Goal: Transaction & Acquisition: Purchase product/service

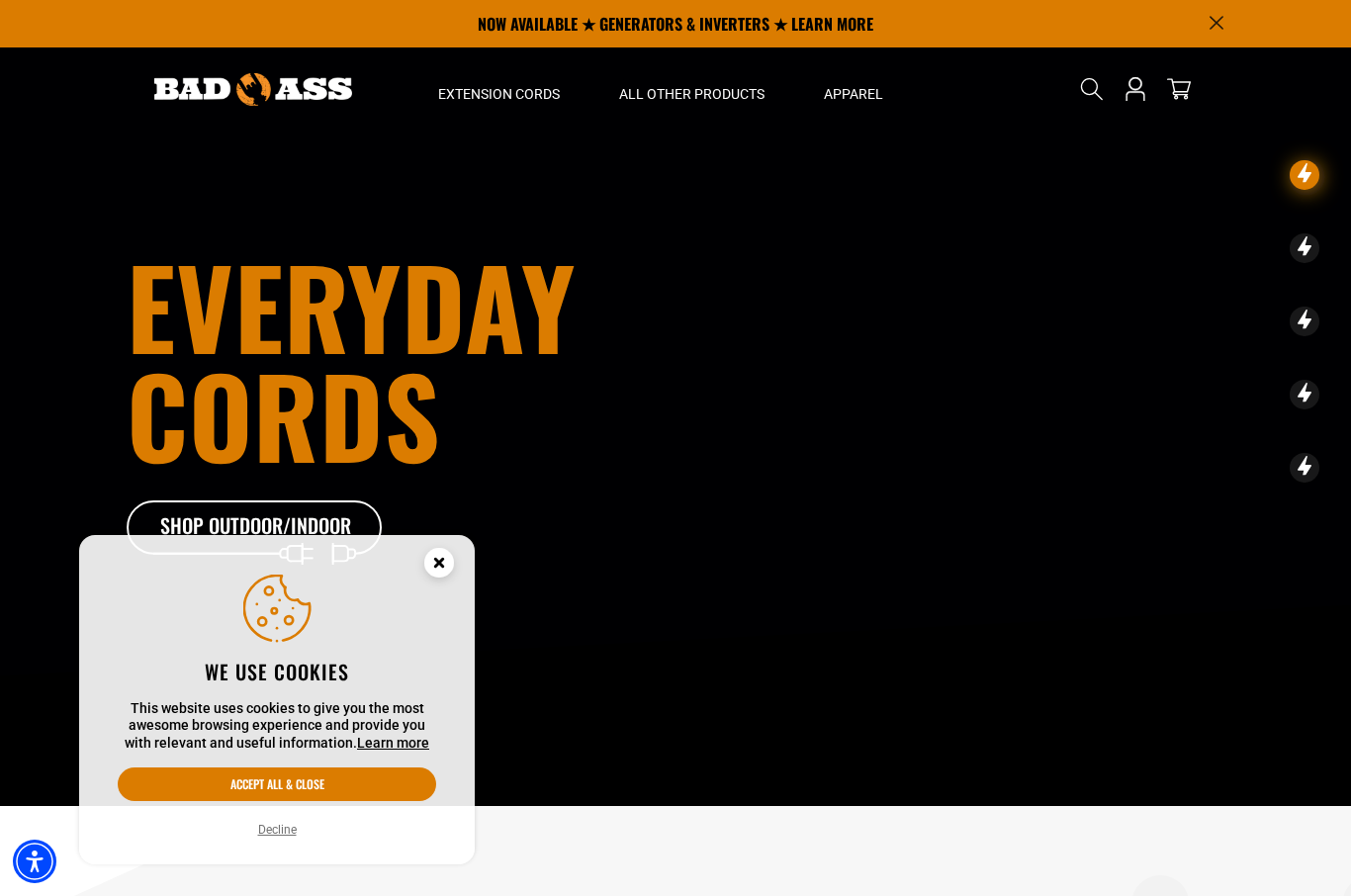
click at [379, 779] on button "Accept all & close" at bounding box center [276, 784] width 319 height 34
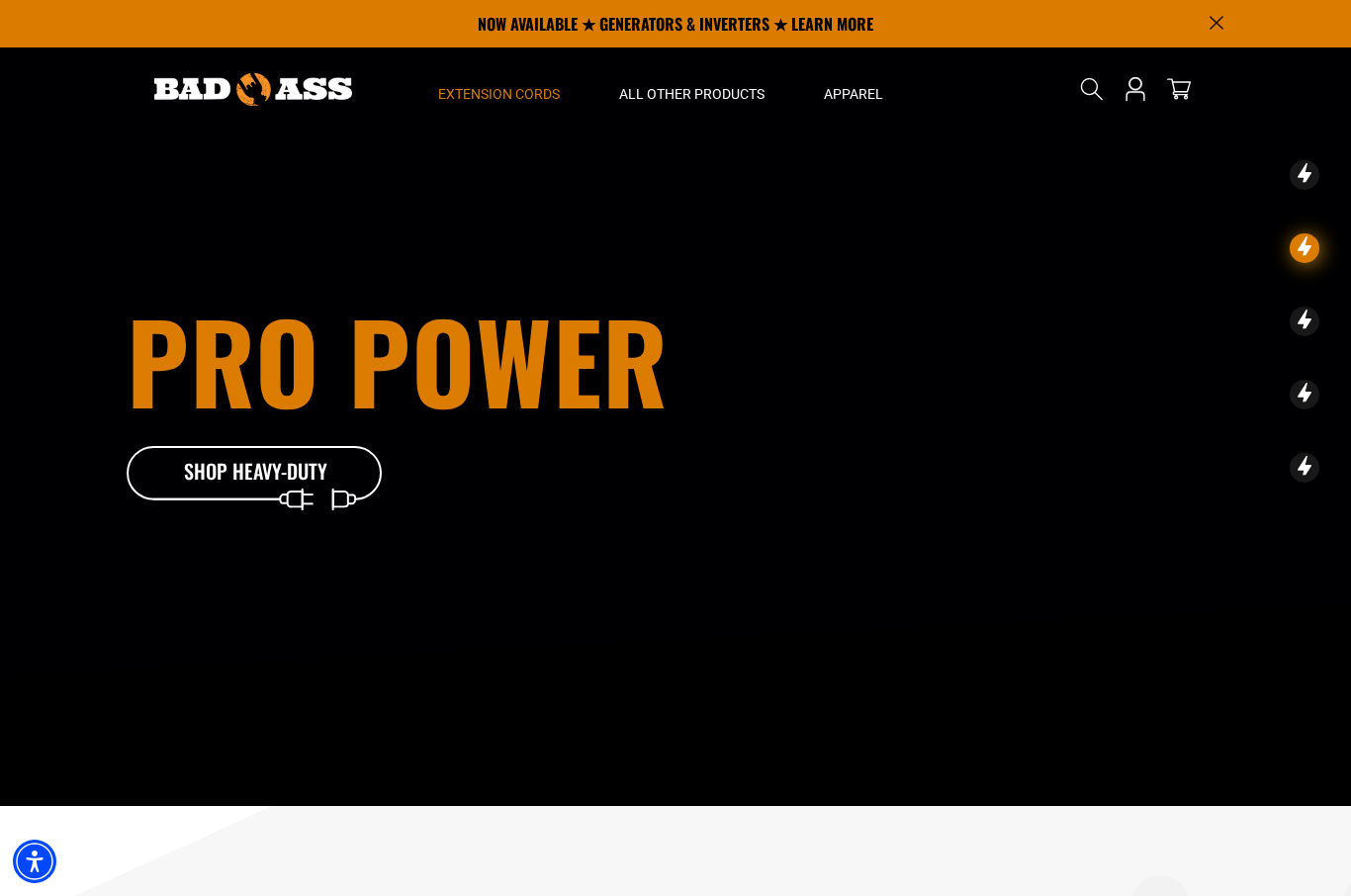
click at [514, 103] on summary "Extension Cords" at bounding box center [499, 89] width 181 height 83
click at [507, 104] on summary "Extension Cords" at bounding box center [499, 89] width 181 height 83
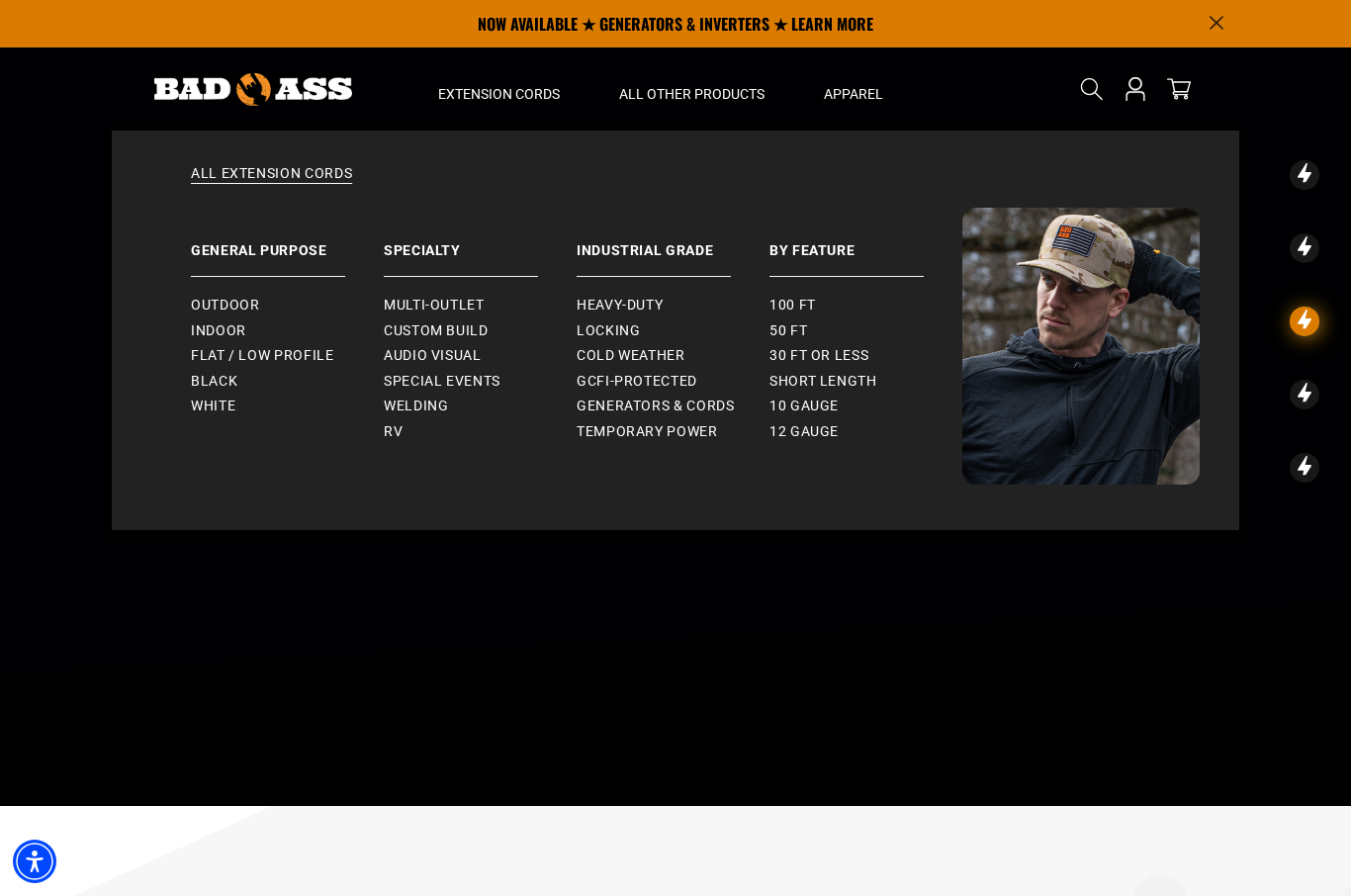
click at [239, 329] on span "Indoor" at bounding box center [219, 331] width 56 height 18
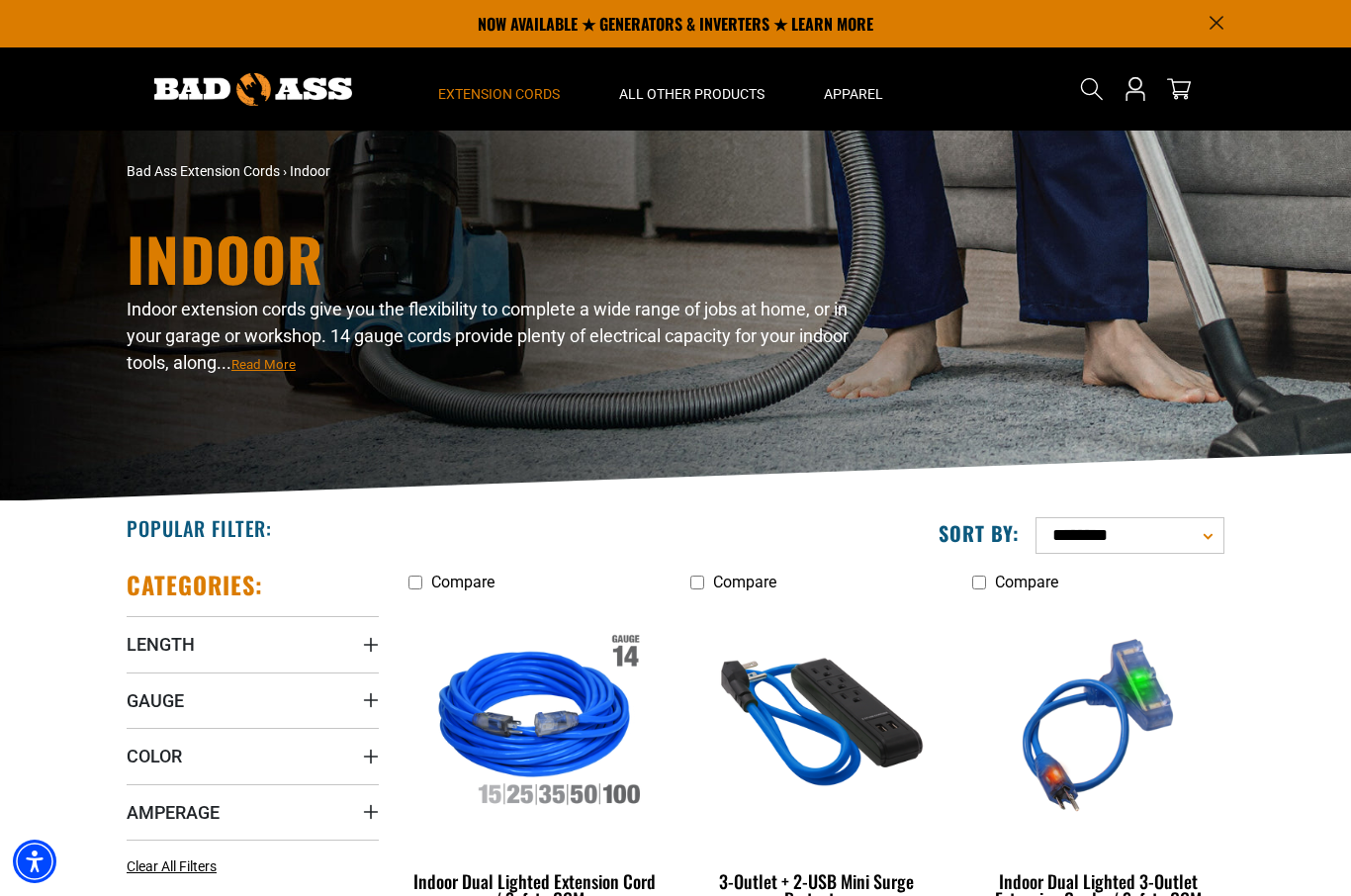
click at [495, 105] on summary "Extension Cords" at bounding box center [499, 89] width 181 height 83
click at [522, 98] on span "Extension Cords" at bounding box center [499, 94] width 121 height 18
click at [526, 88] on span "Extension Cords" at bounding box center [499, 94] width 121 height 18
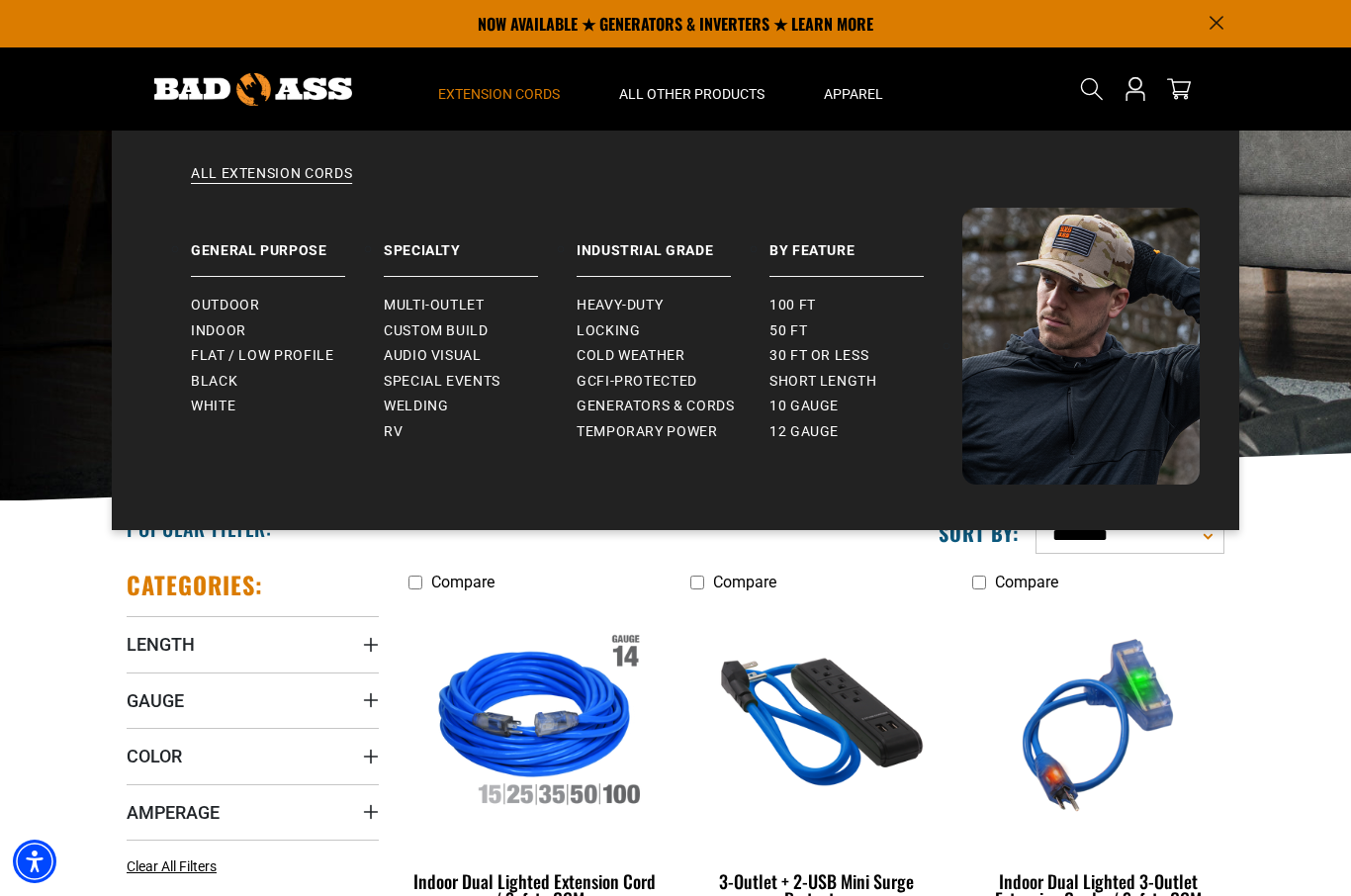
click at [236, 304] on span "Outdoor" at bounding box center [225, 306] width 69 height 18
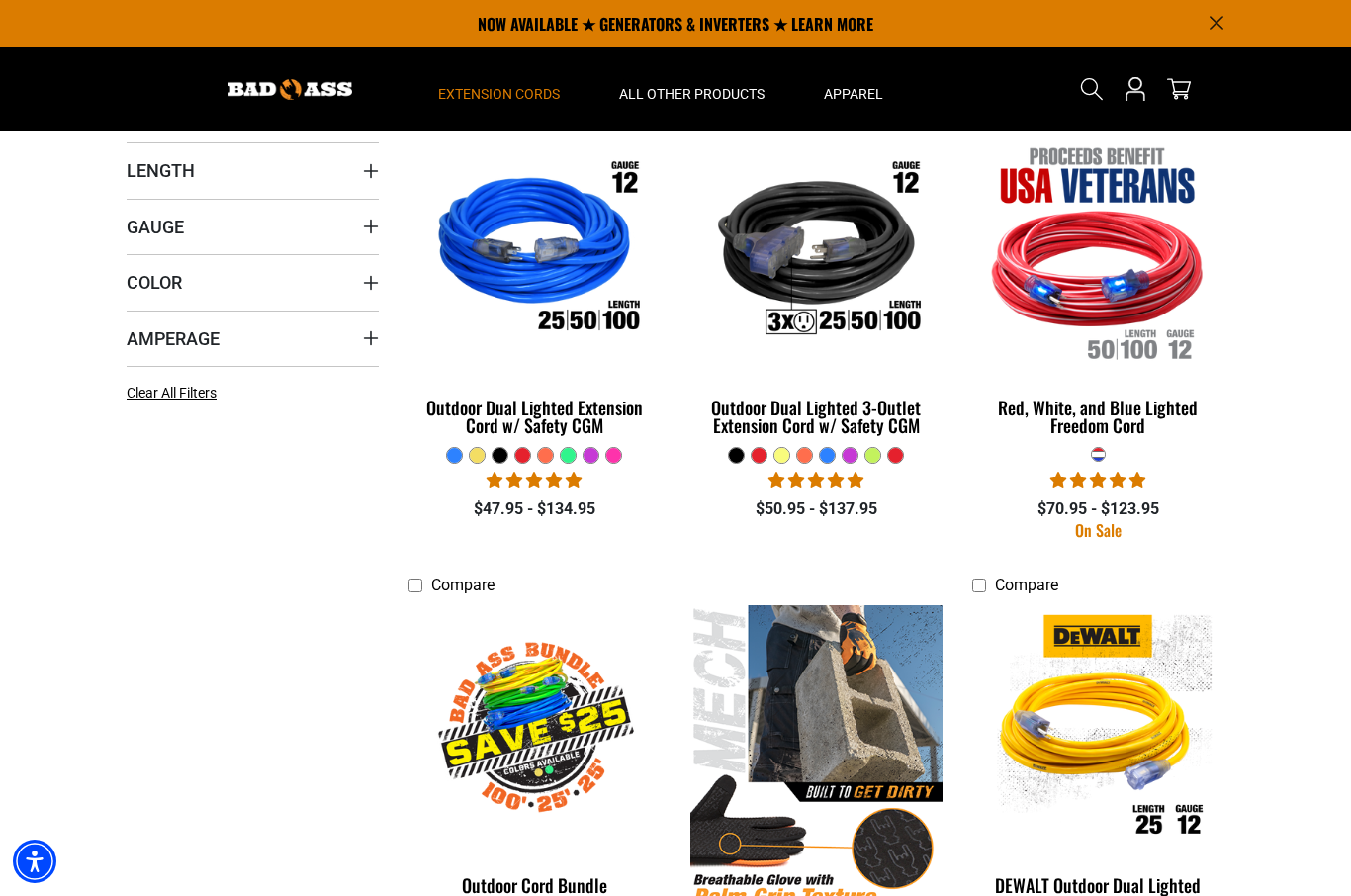
scroll to position [478, 0]
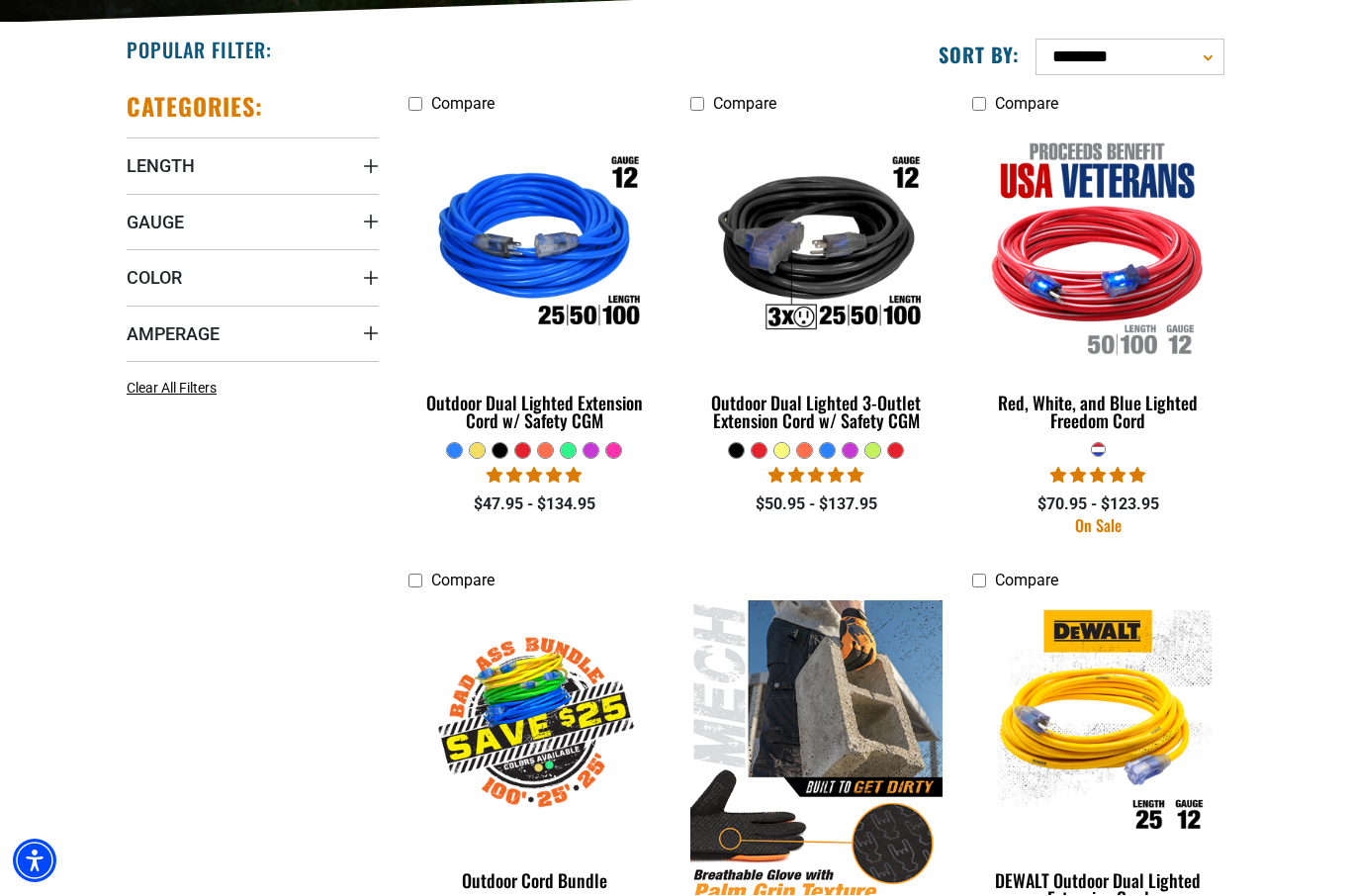
click at [865, 429] on div "Outdoor Dual Lighted 3-Outlet Extension Cord w/ Safety CGM" at bounding box center [817, 412] width 252 height 36
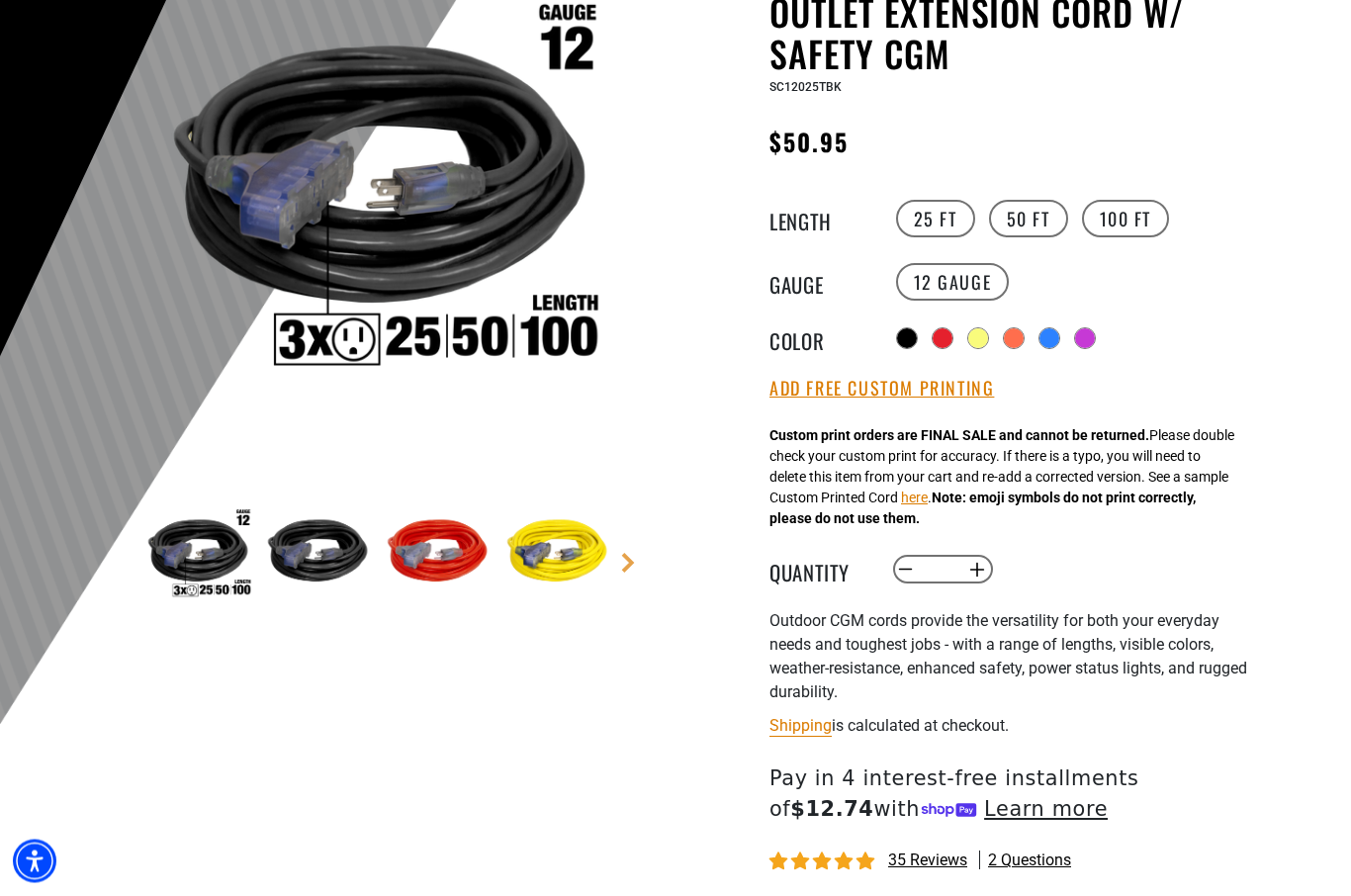
scroll to position [283, 0]
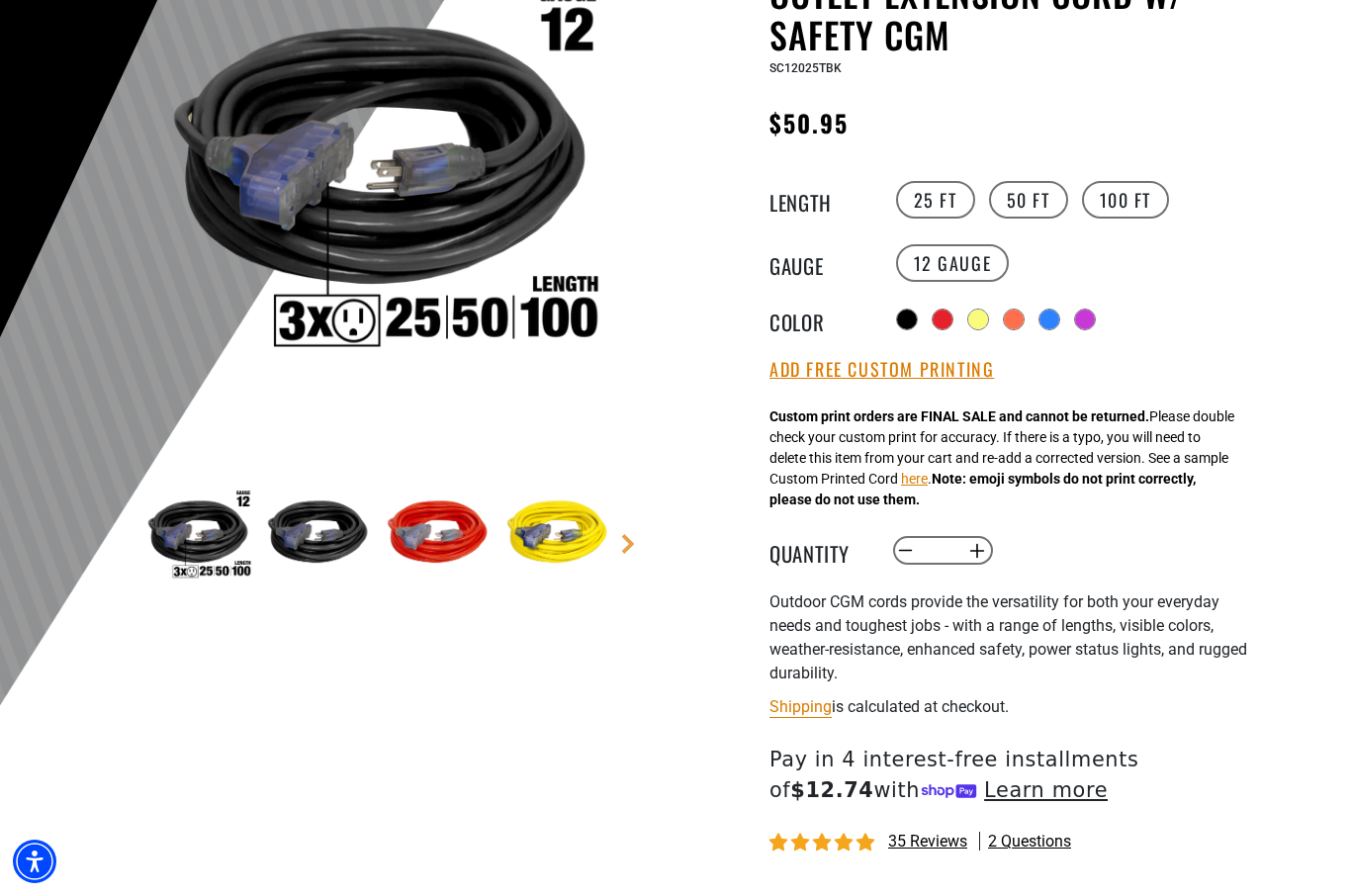
click at [634, 544] on link "Next" at bounding box center [628, 543] width 20 height 20
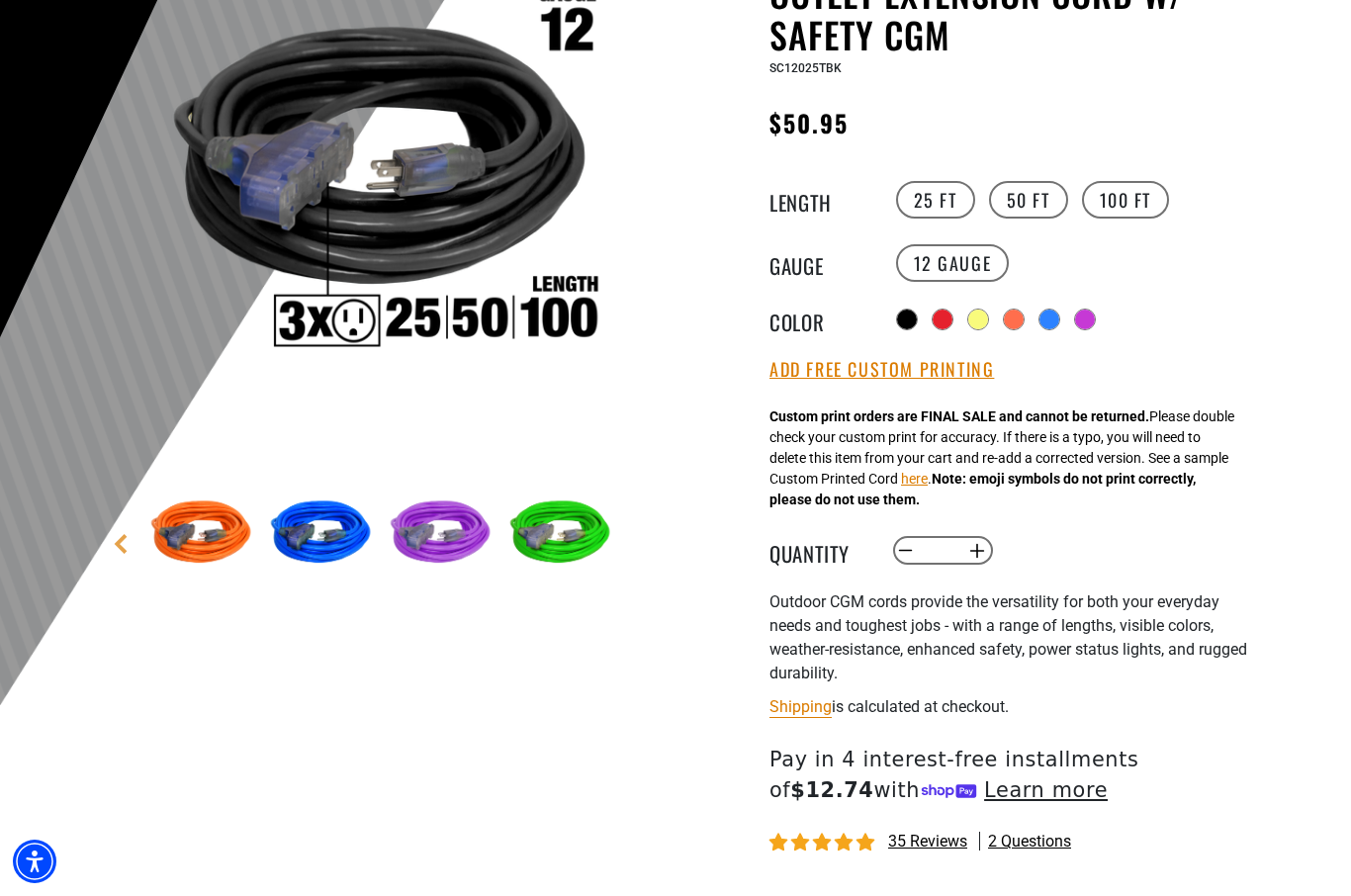
click at [1132, 205] on label "100 FT" at bounding box center [1126, 200] width 88 height 38
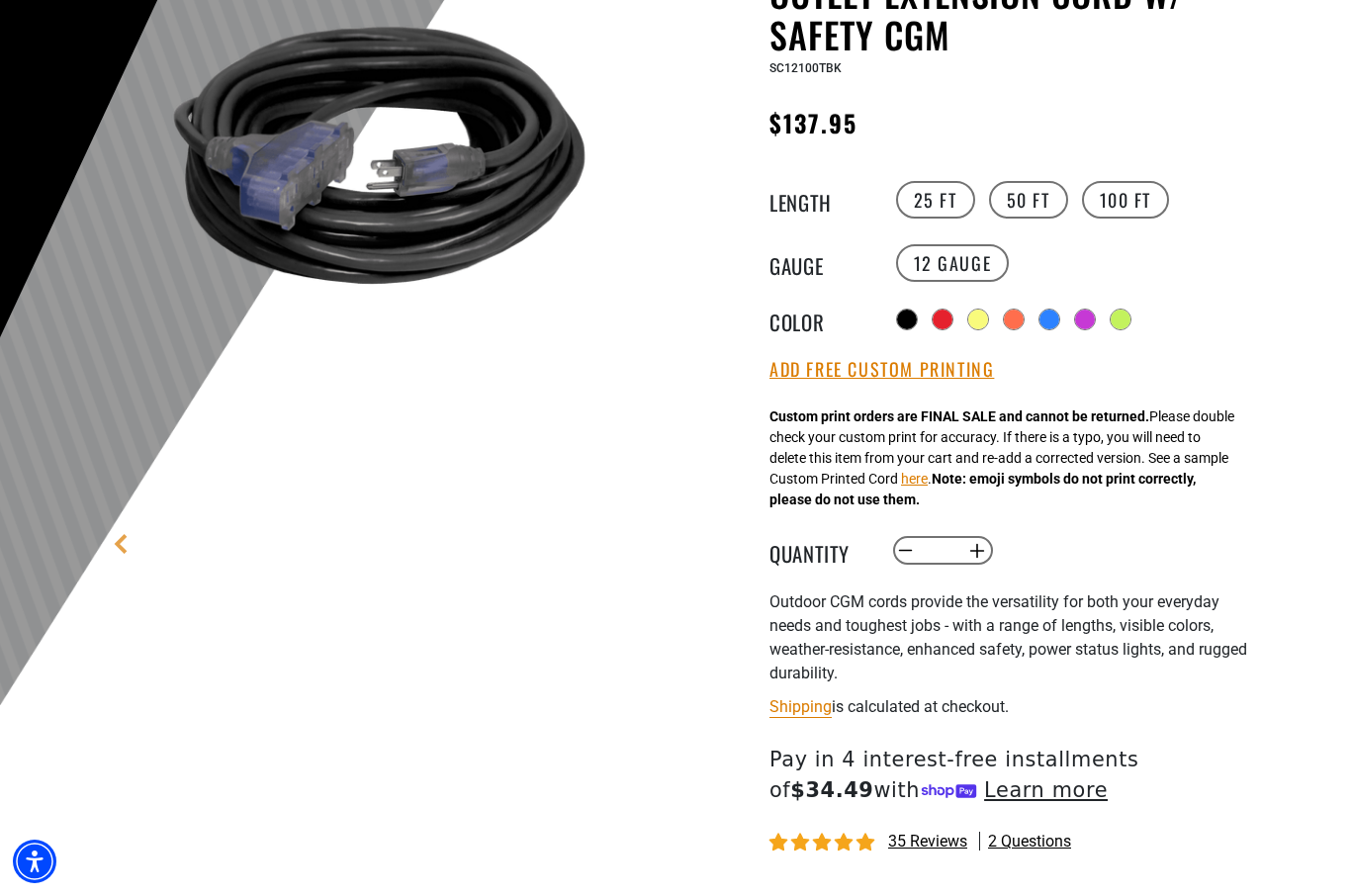
click at [1020, 325] on div at bounding box center [1013, 320] width 20 height 20
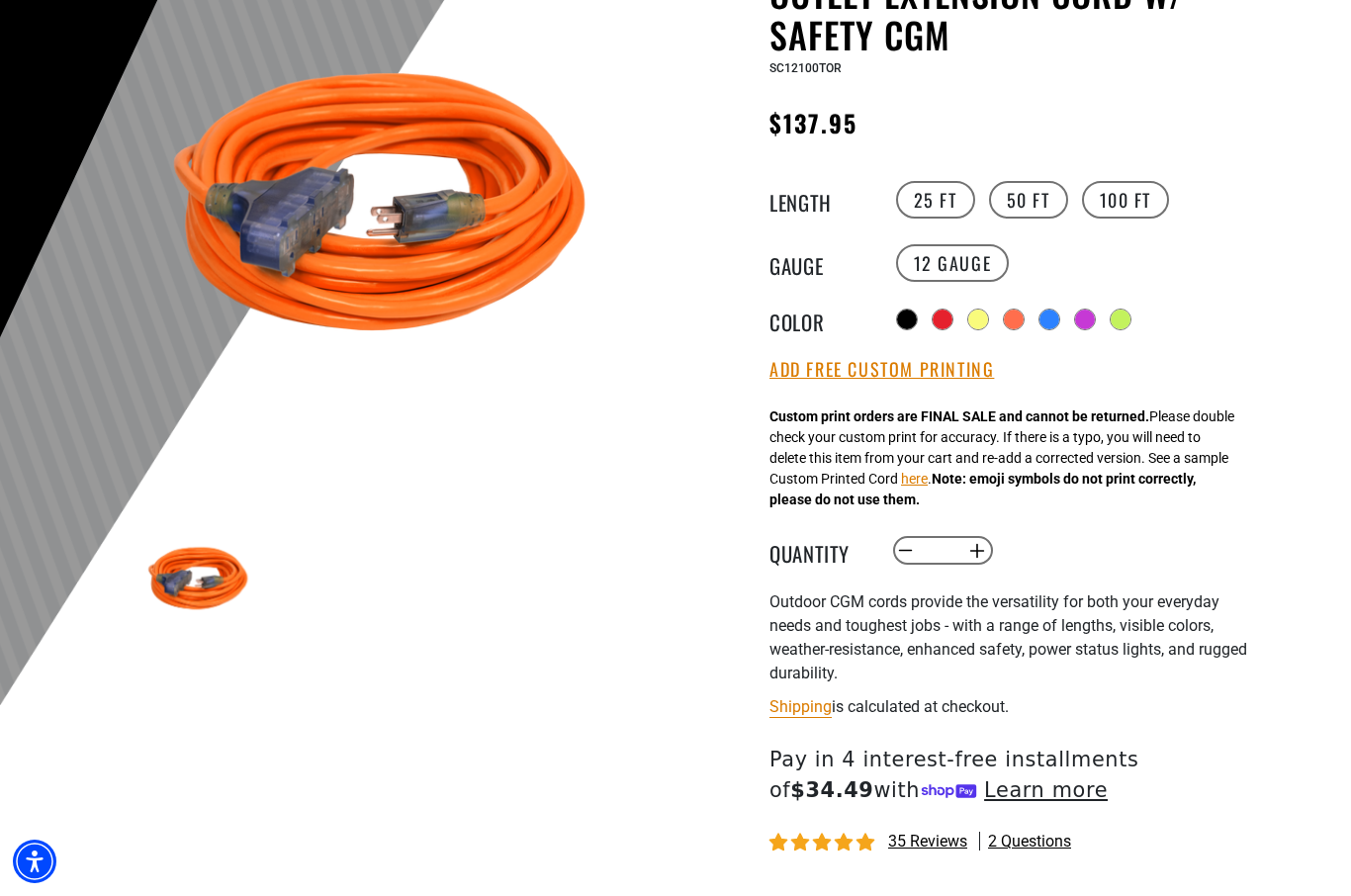
click at [1124, 326] on div at bounding box center [1121, 320] width 20 height 20
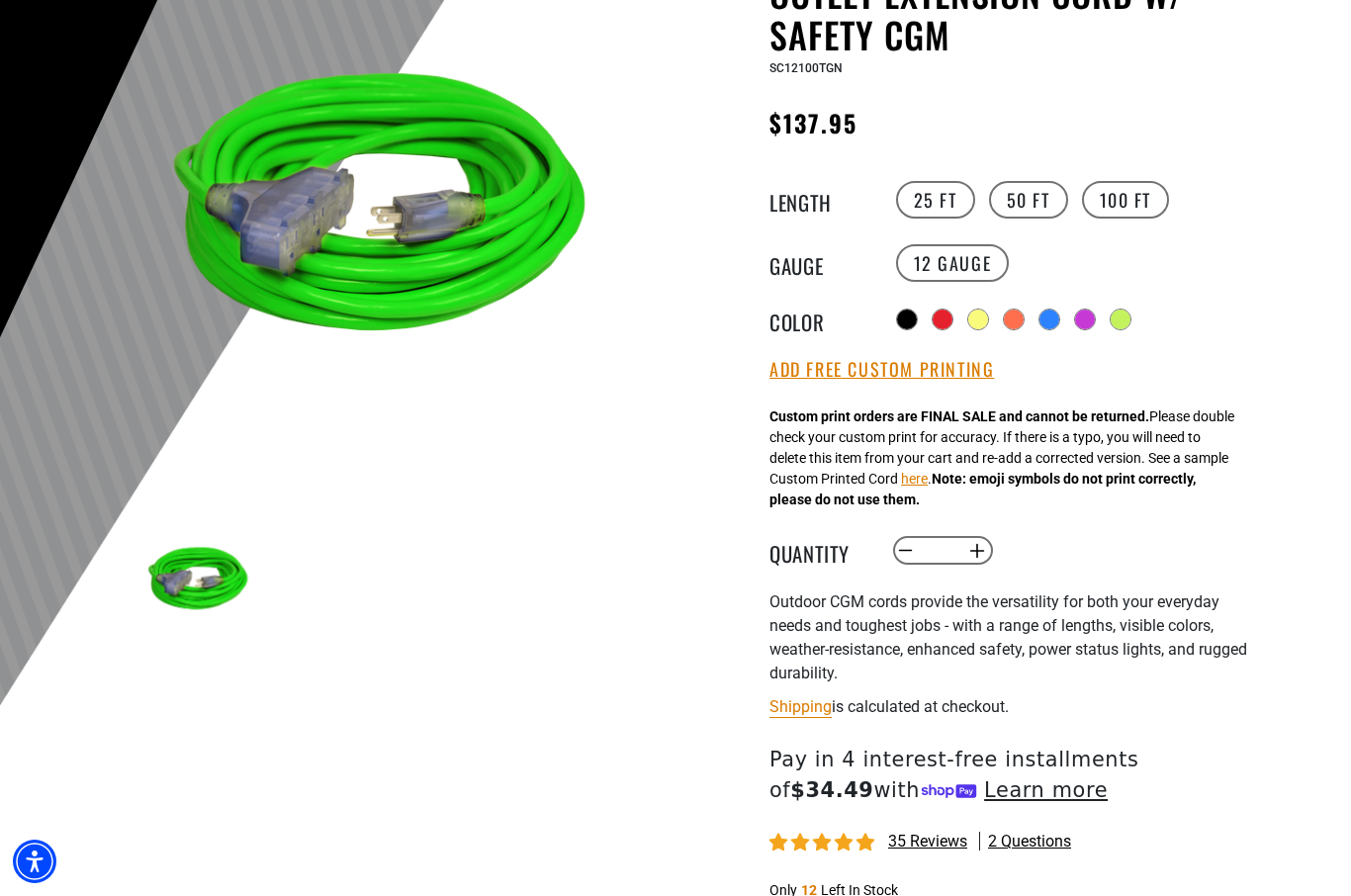
click at [1090, 320] on div at bounding box center [1085, 320] width 20 height 20
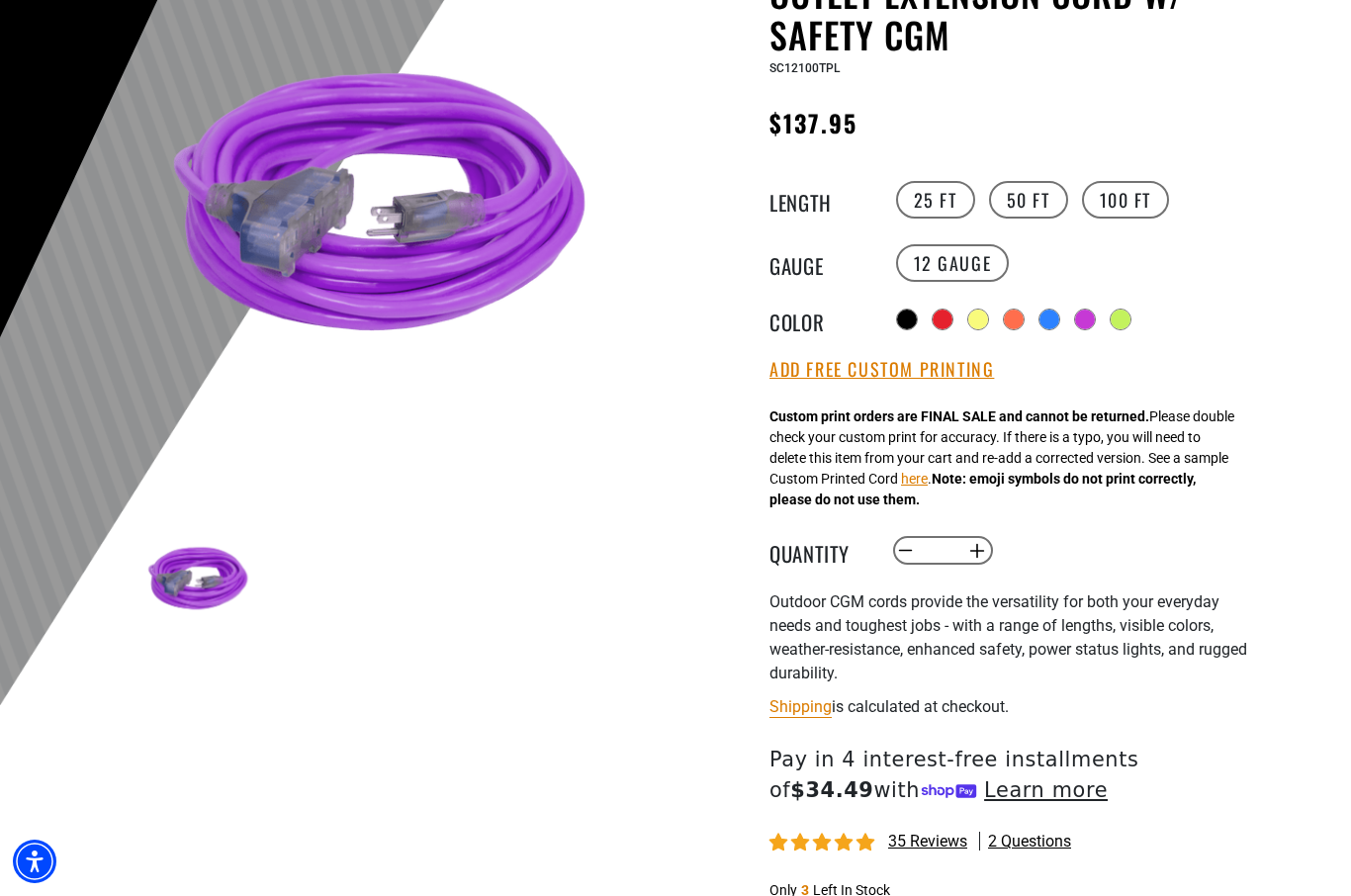
click at [1044, 327] on div at bounding box center [1049, 320] width 22 height 22
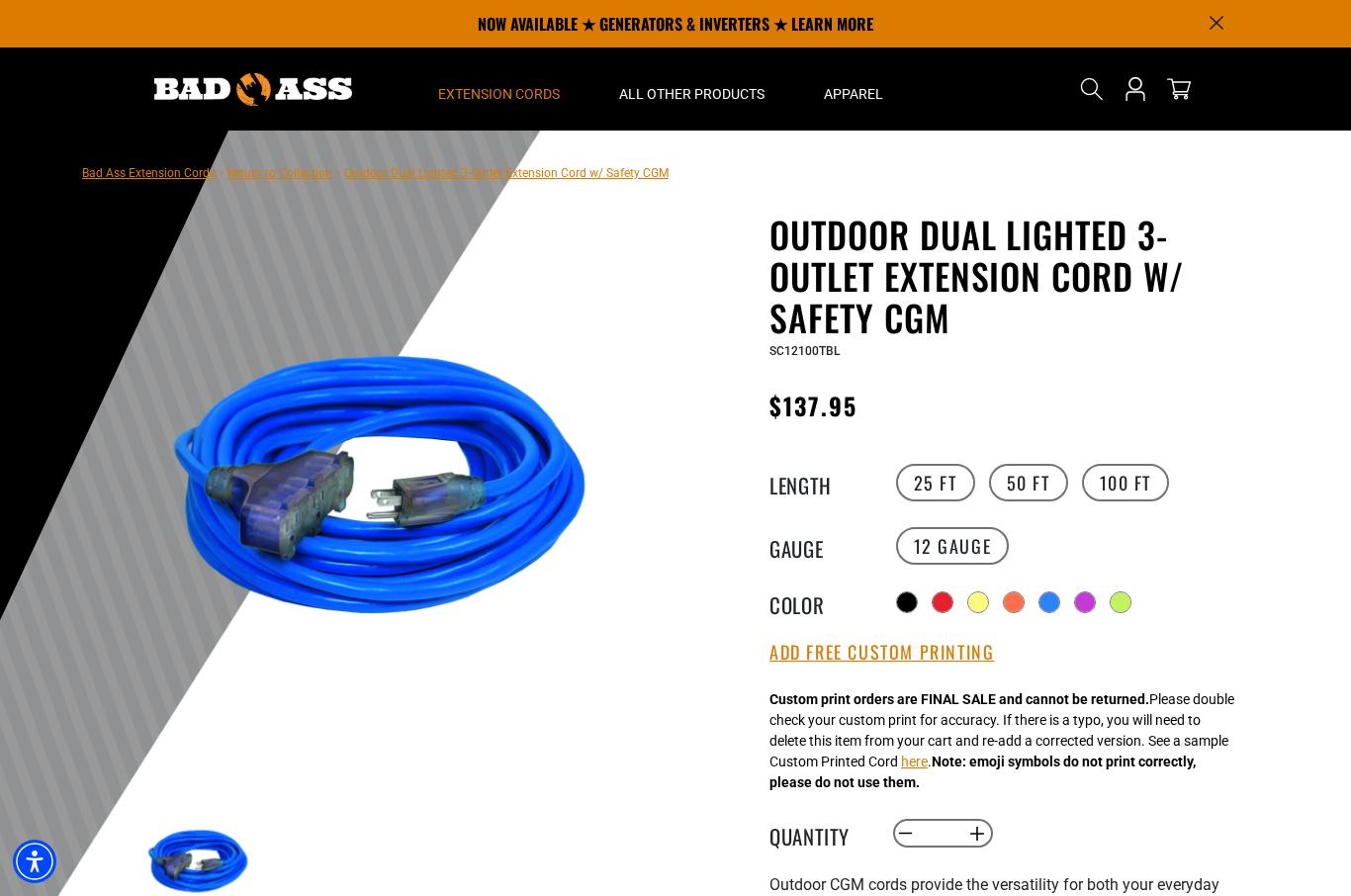
click at [544, 87] on span "Extension Cords" at bounding box center [499, 94] width 121 height 18
click at [516, 89] on span "Extension Cords" at bounding box center [499, 94] width 121 height 18
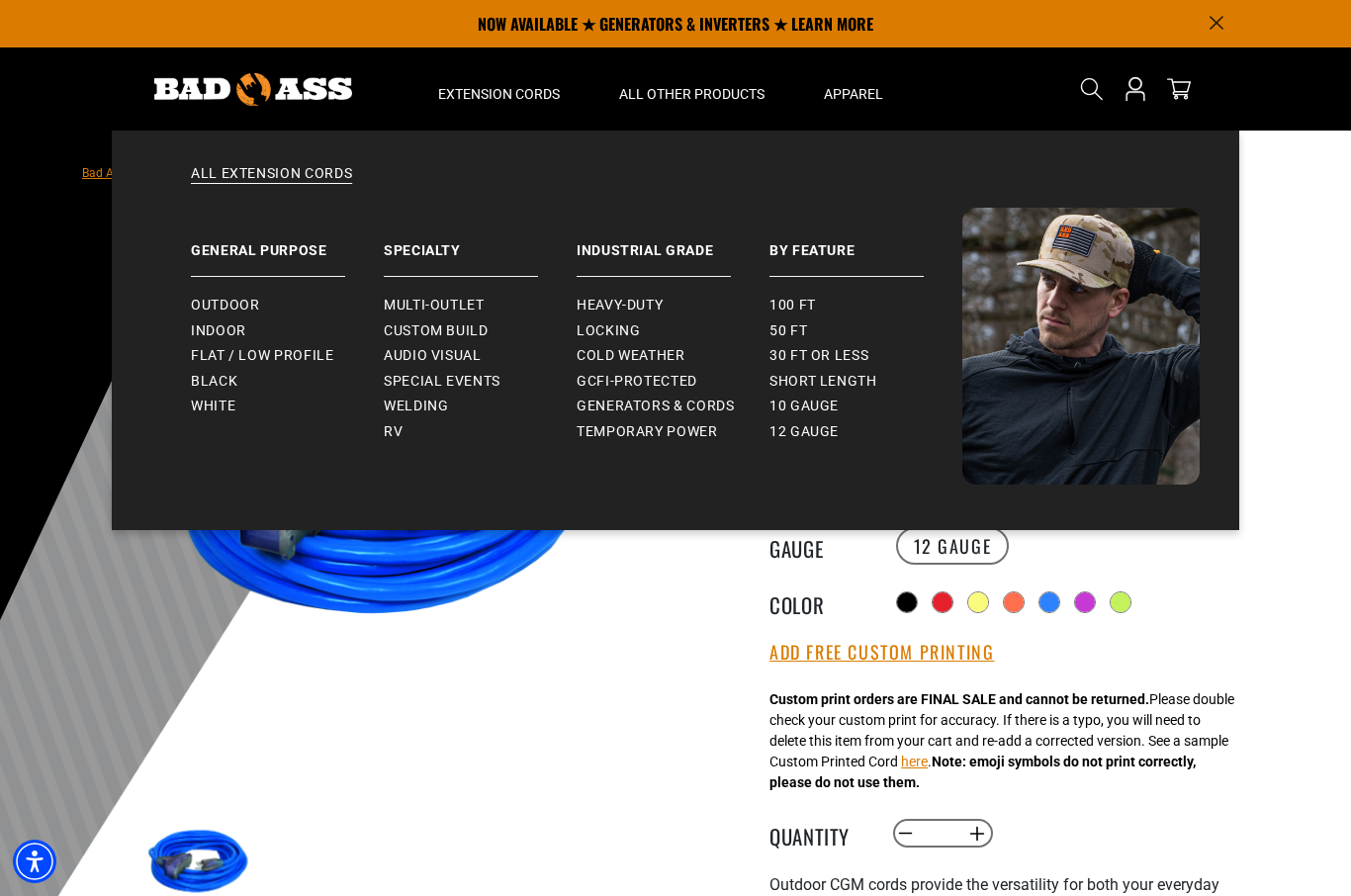
click at [234, 306] on span "Outdoor" at bounding box center [225, 306] width 69 height 18
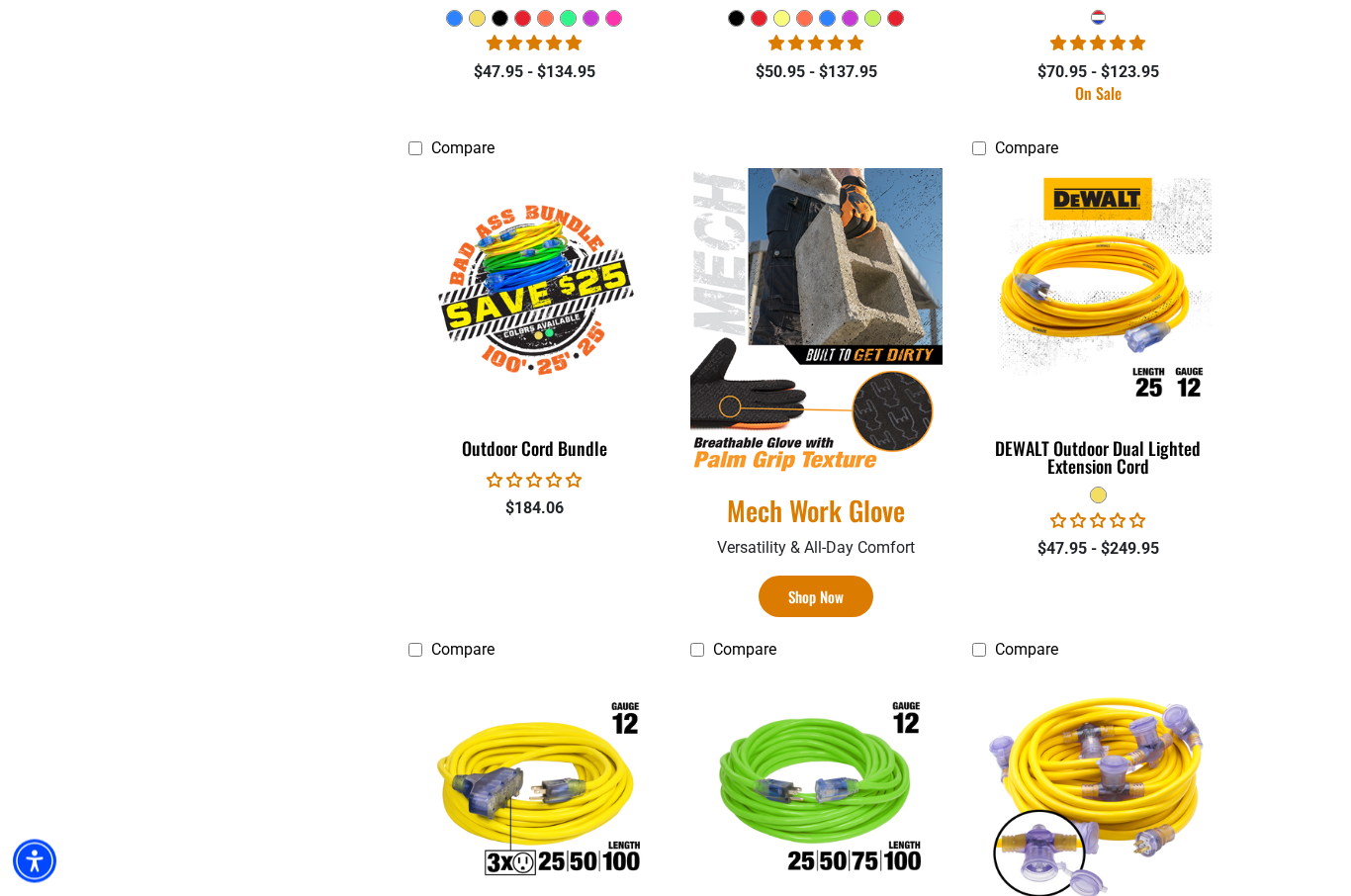
scroll to position [911, 0]
click at [505, 306] on img at bounding box center [534, 290] width 249 height 227
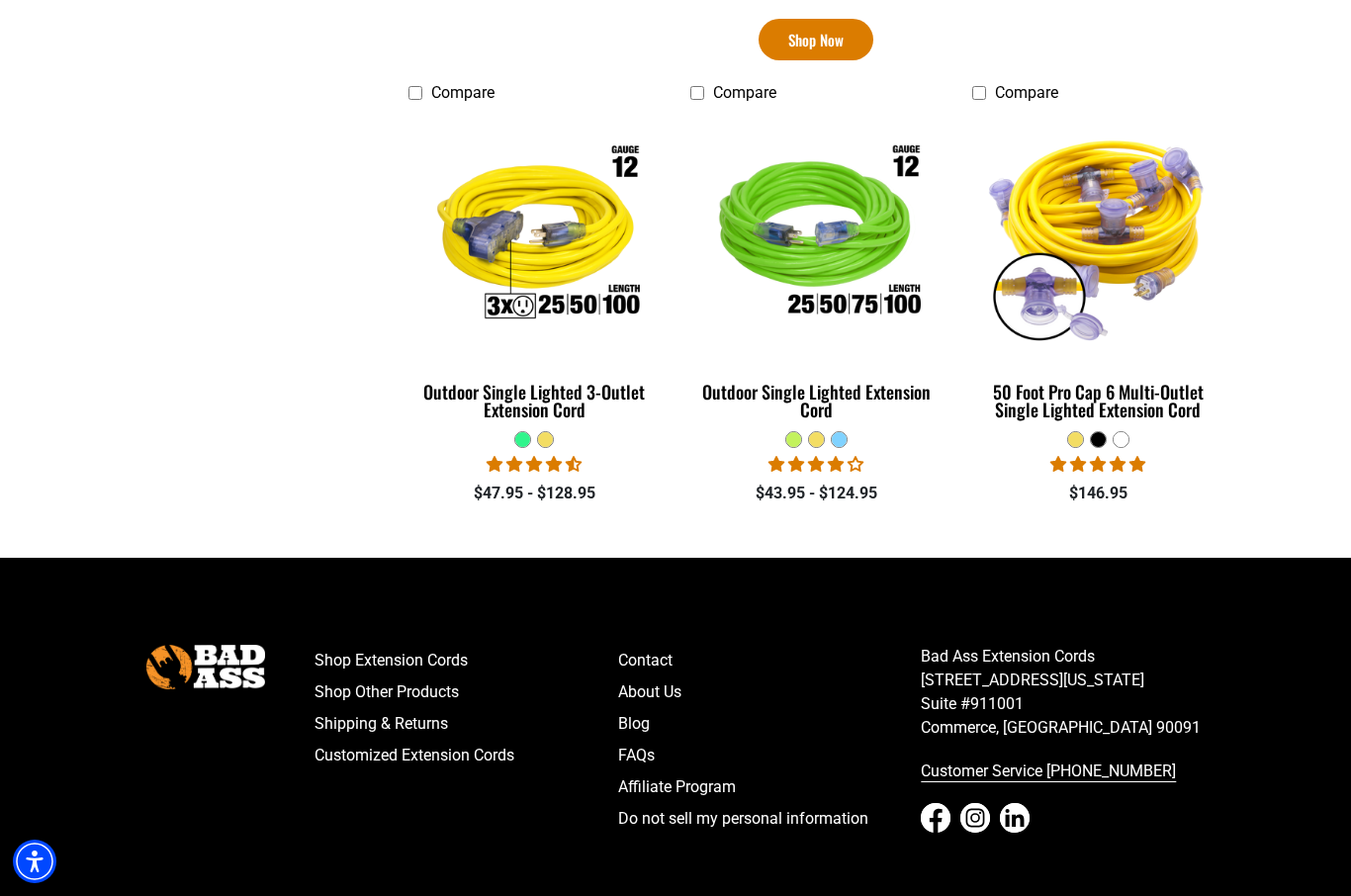
scroll to position [1465, 0]
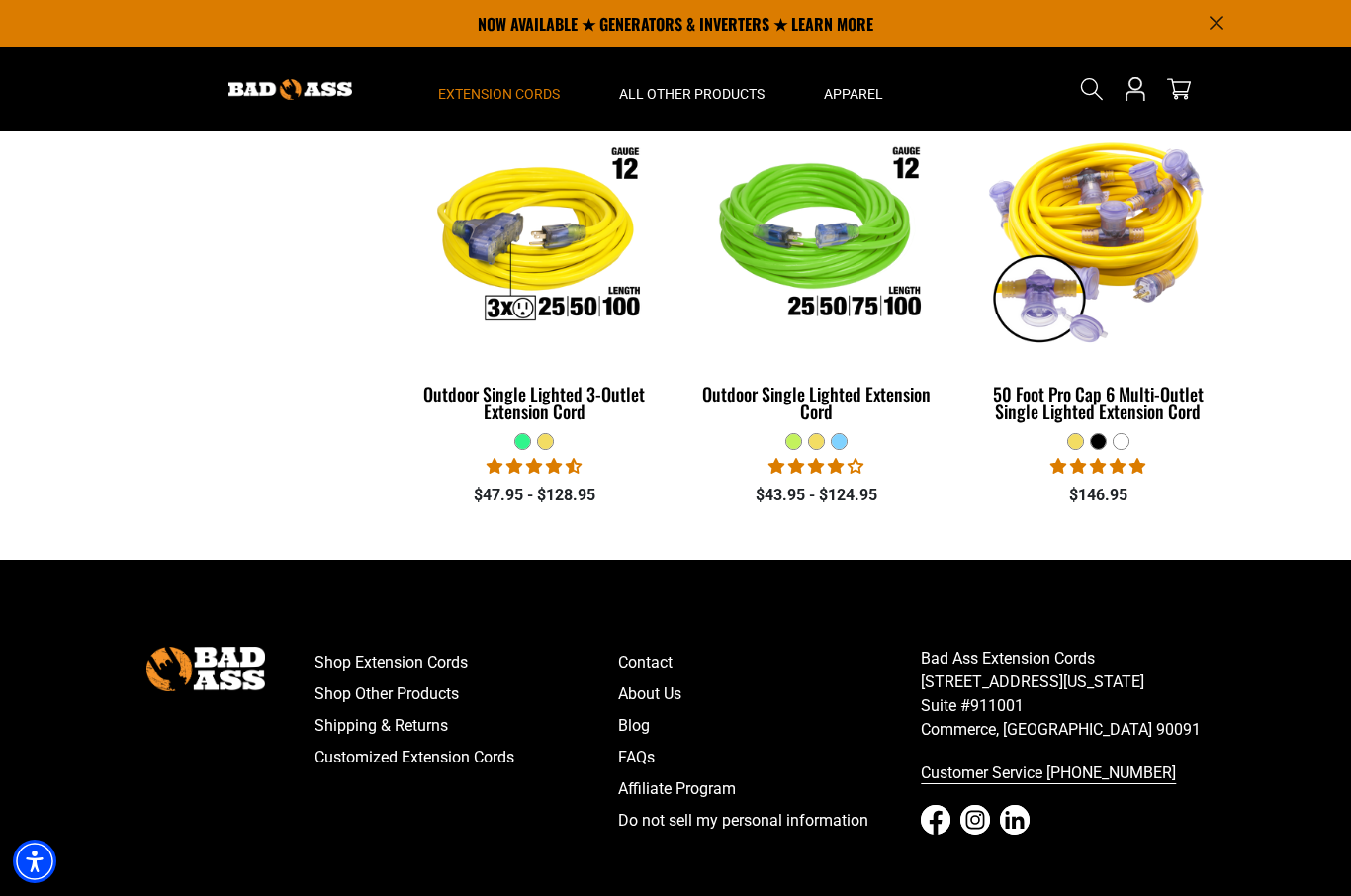
click at [566, 394] on div "Outdoor Single Lighted 3-Outlet Extension Cord" at bounding box center [534, 402] width 252 height 36
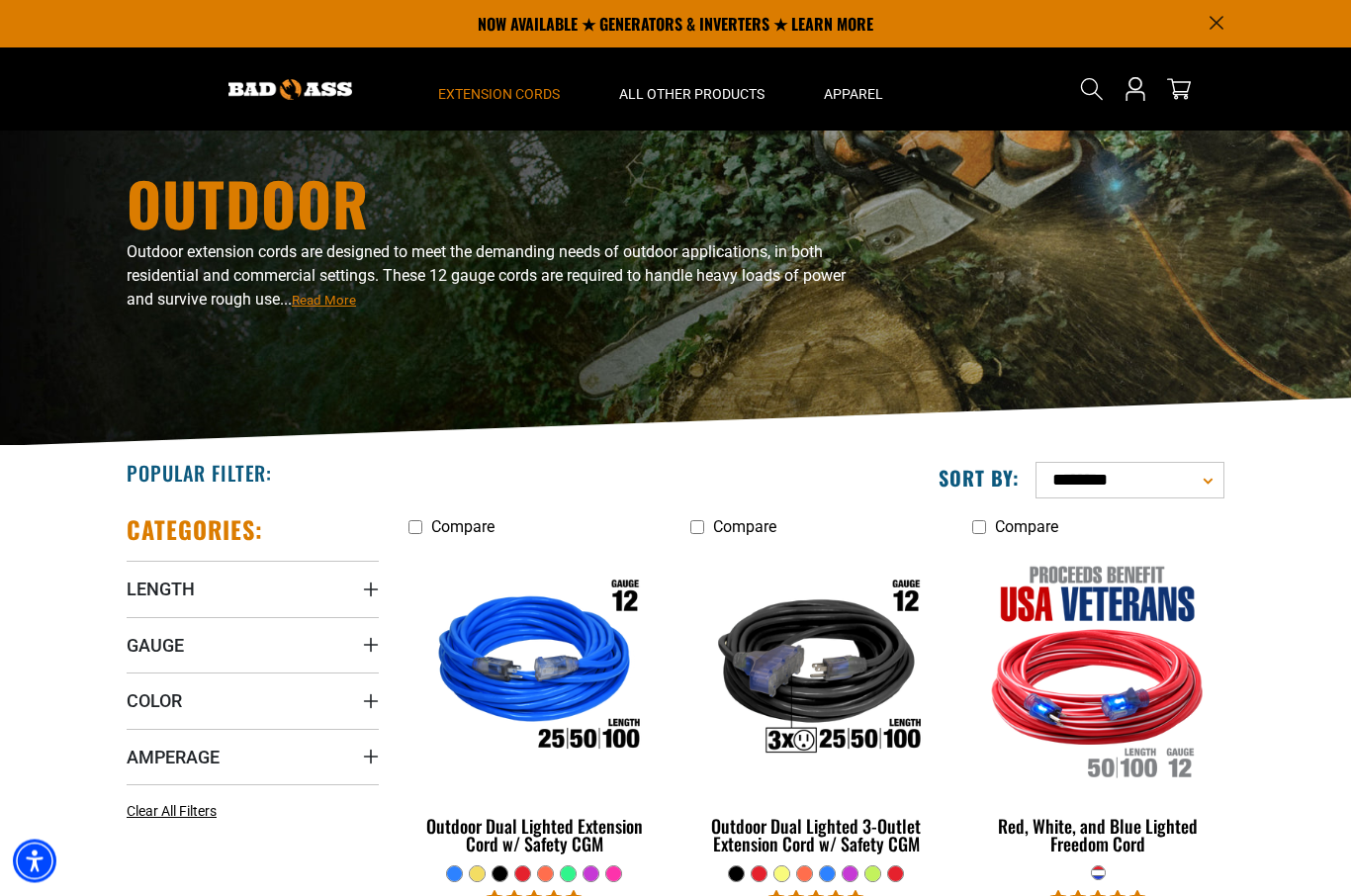
scroll to position [0, 0]
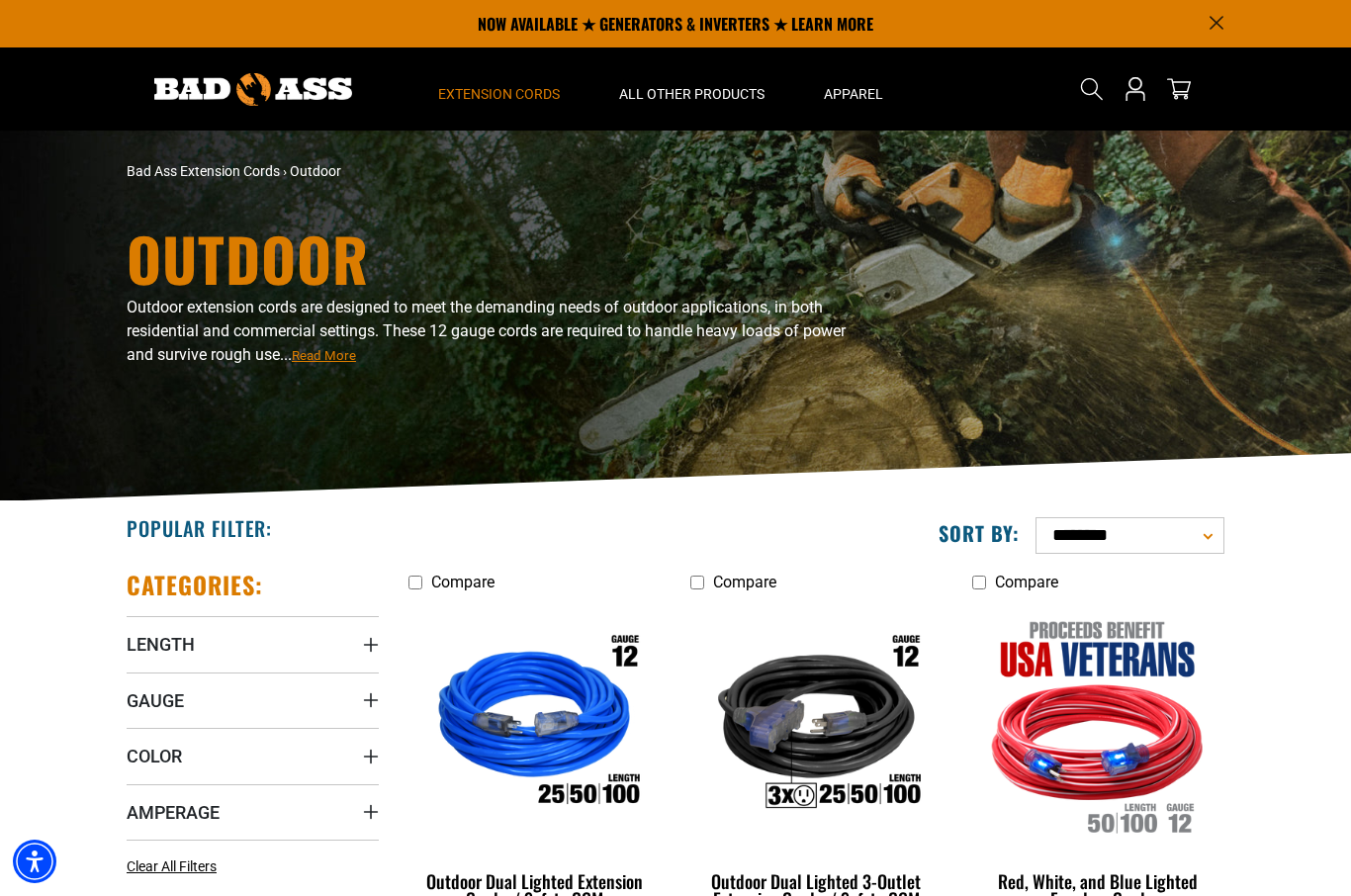
click at [515, 94] on span "Extension Cords" at bounding box center [499, 94] width 121 height 18
click at [509, 110] on div "All Extension Cords General Purpose Outdoor Indoor" at bounding box center [499, 339] width 181 height 465
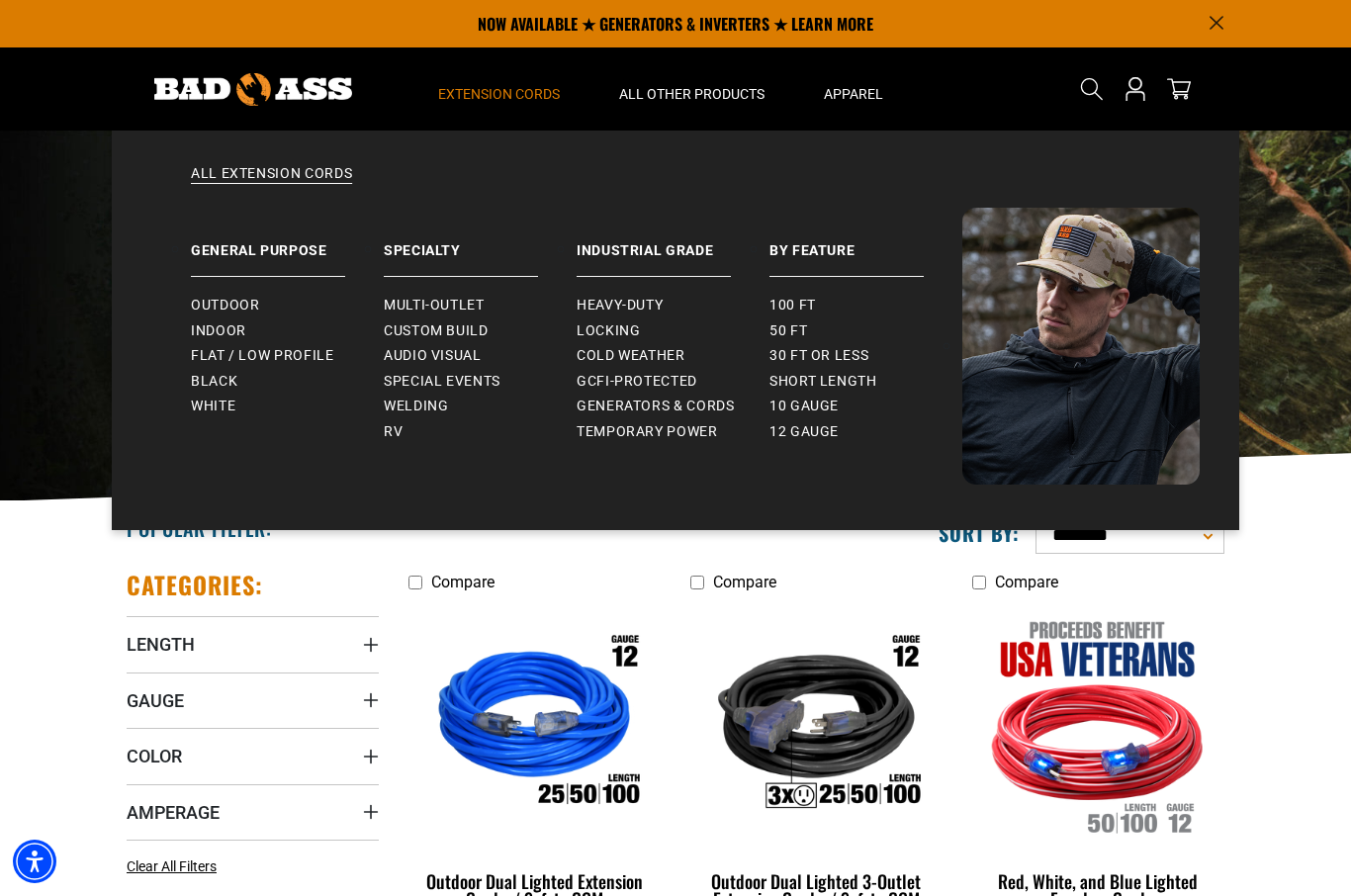
click at [227, 329] on span "Indoor" at bounding box center [219, 331] width 56 height 18
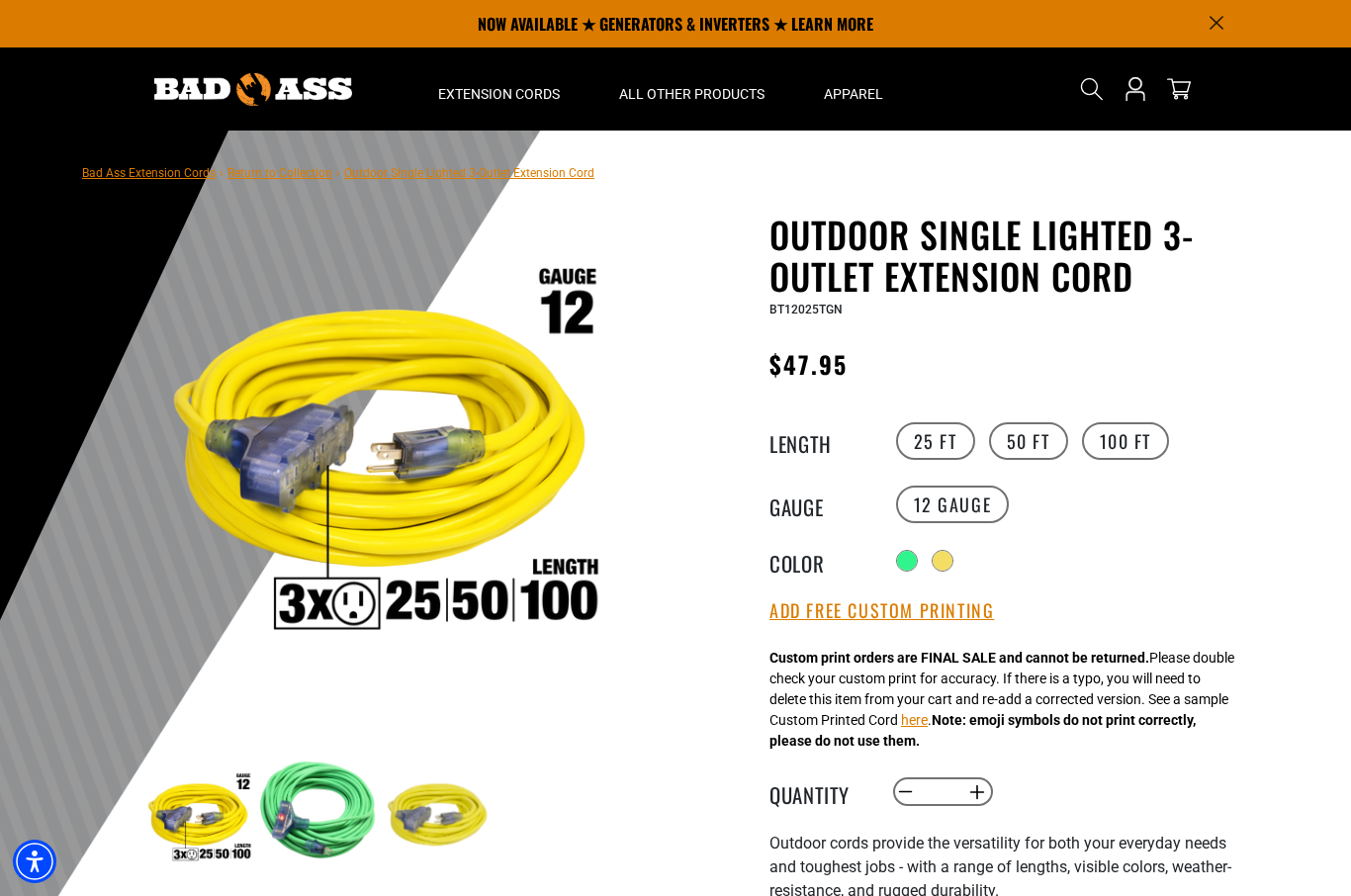
click at [1134, 444] on label "100 FT" at bounding box center [1126, 441] width 88 height 38
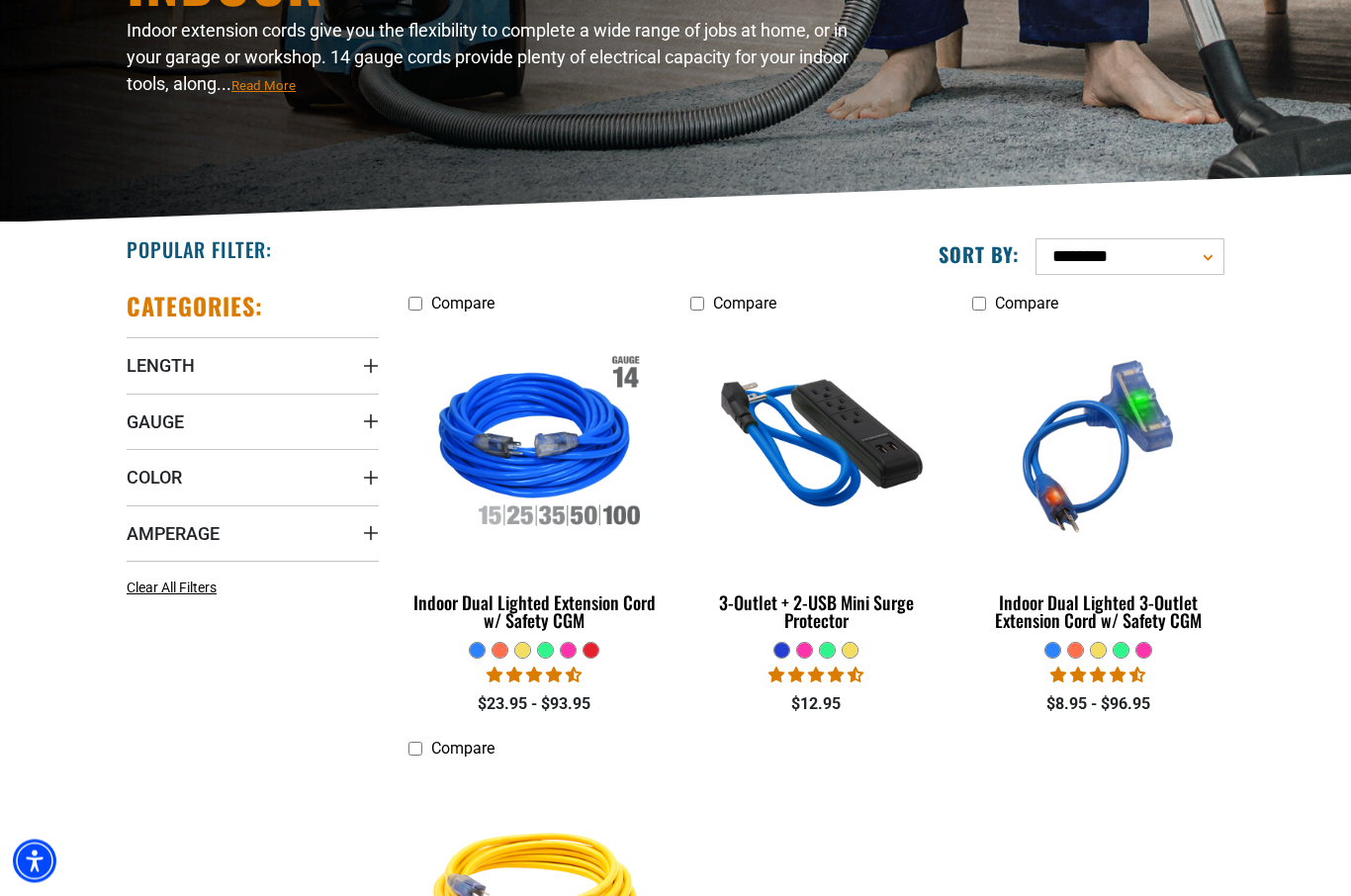
scroll to position [279, 0]
click at [1172, 615] on div "Indoor Dual Lighted 3-Outlet Extension Cord w/ Safety CGM" at bounding box center [1098, 611] width 252 height 36
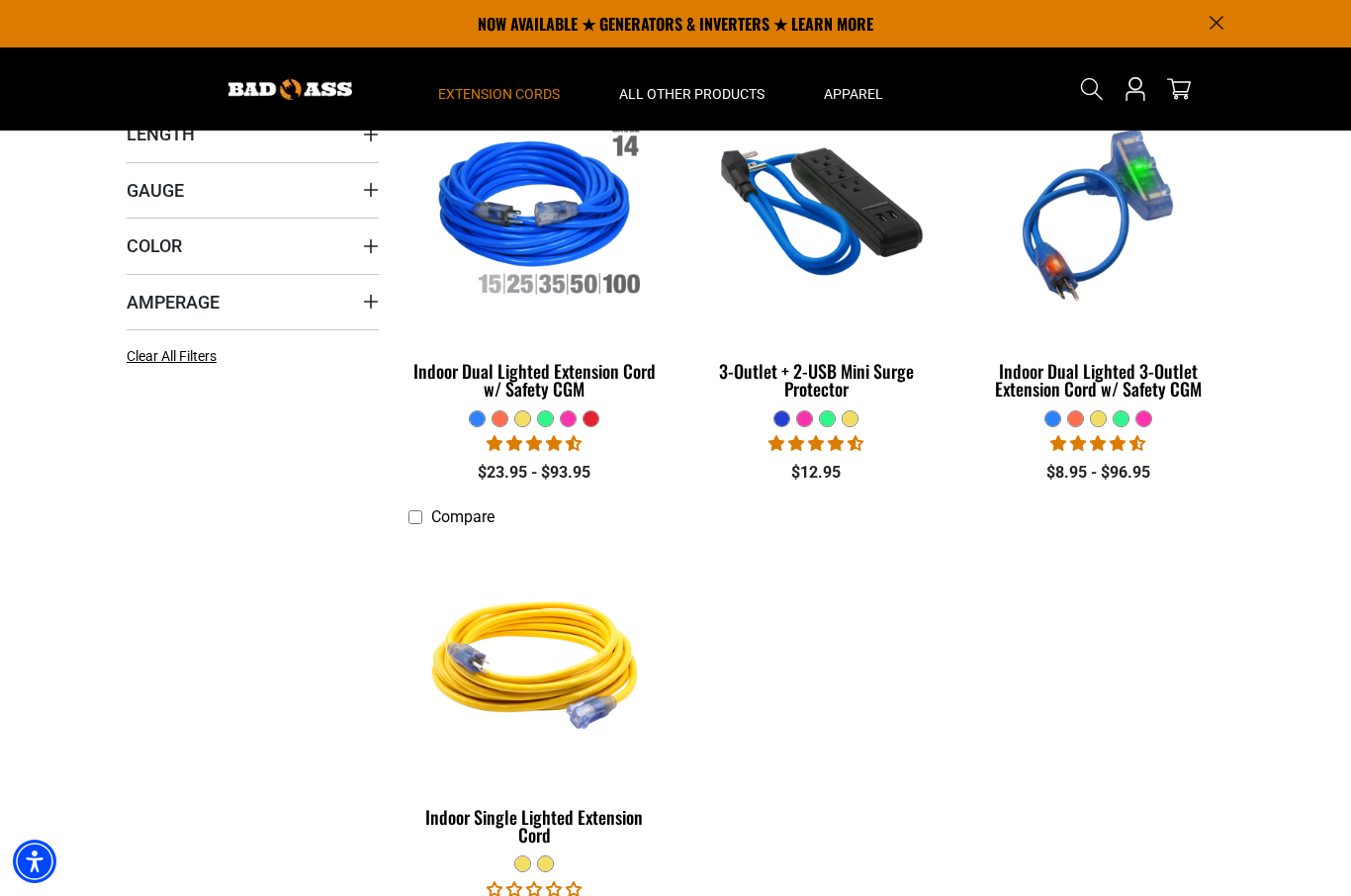
scroll to position [515, 0]
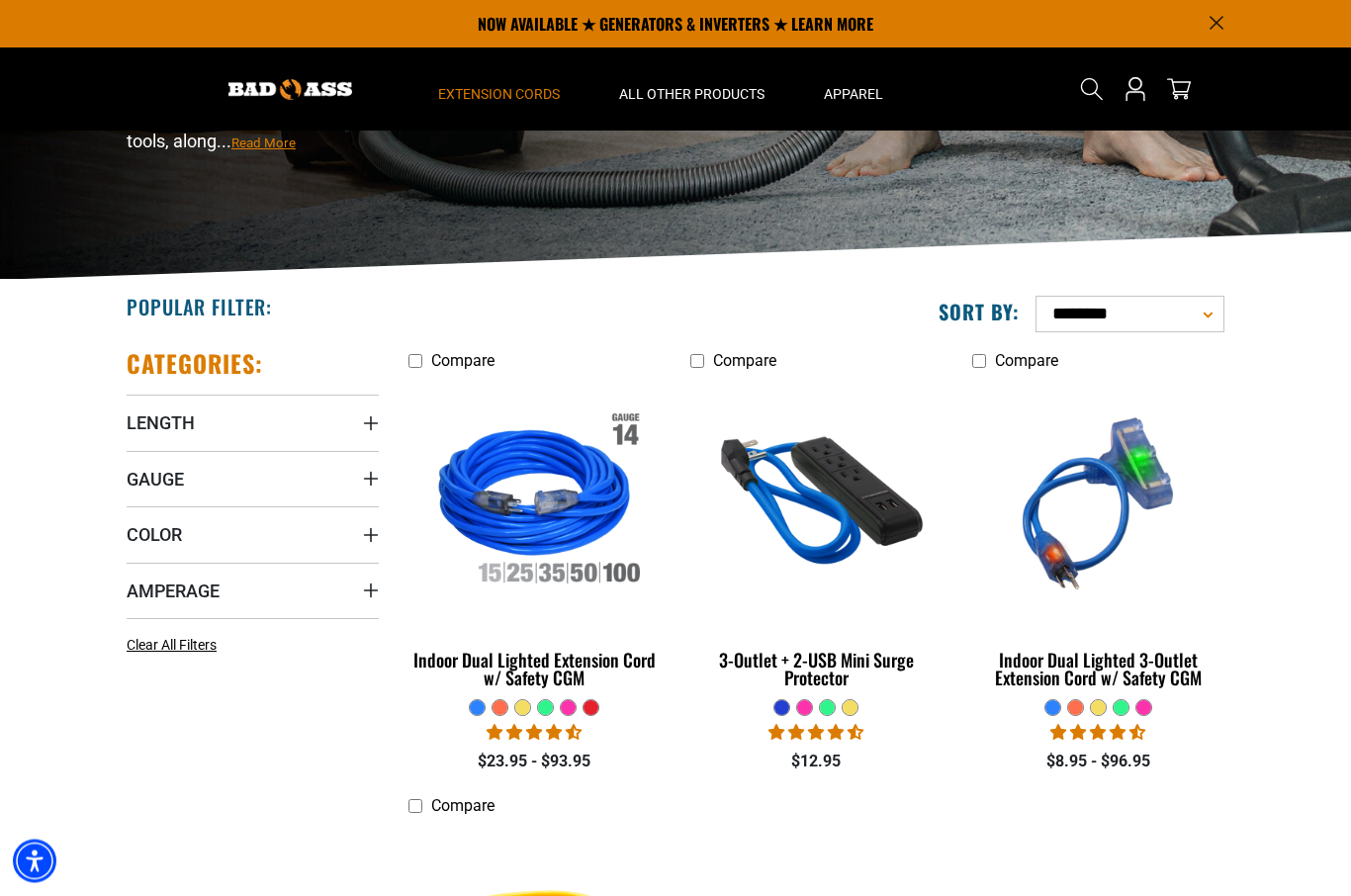
click at [526, 94] on span "Extension Cords" at bounding box center [499, 94] width 121 height 18
click at [517, 96] on span "Extension Cords" at bounding box center [499, 94] width 121 height 18
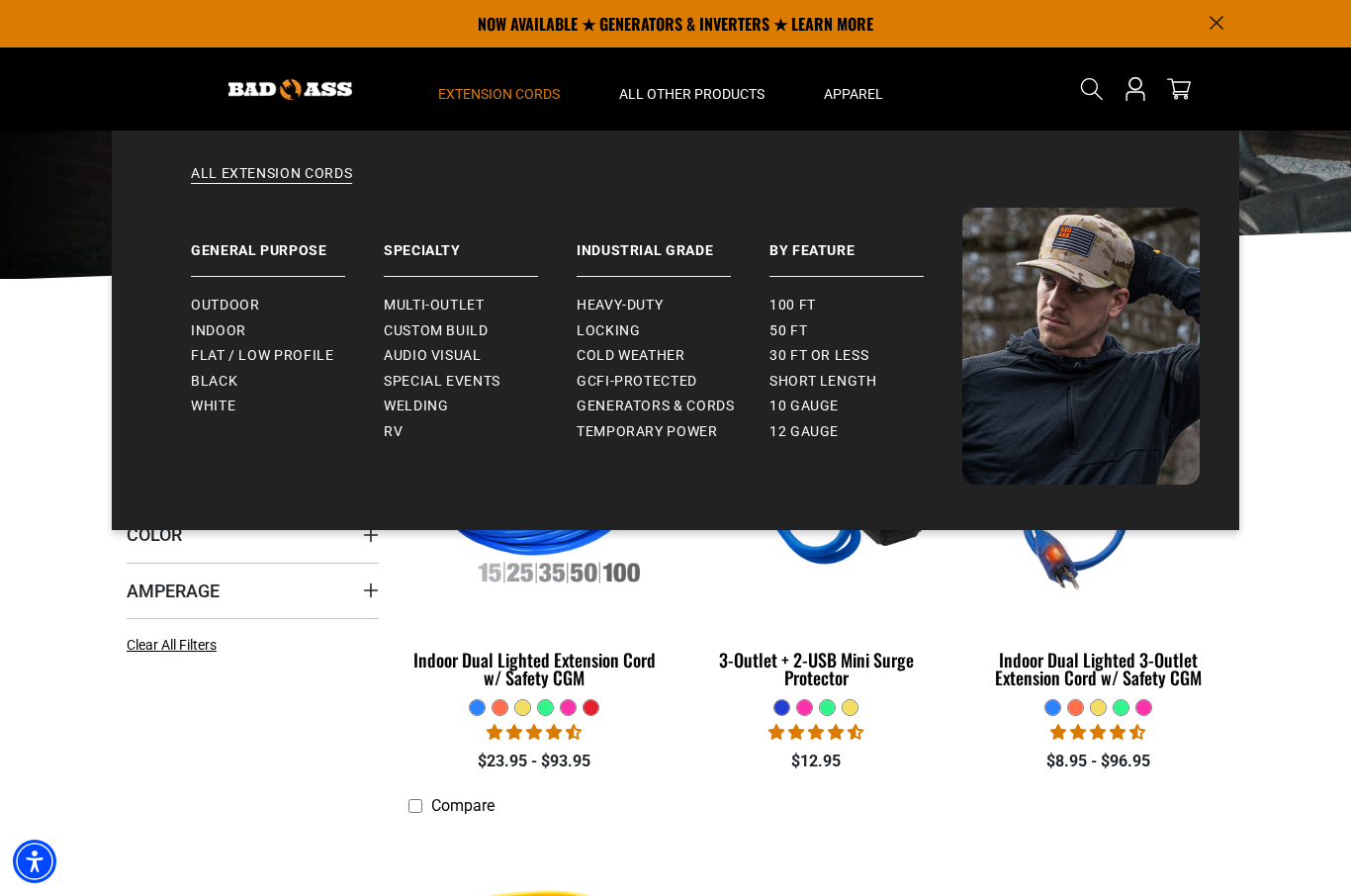
click at [242, 303] on span "Outdoor" at bounding box center [225, 306] width 69 height 18
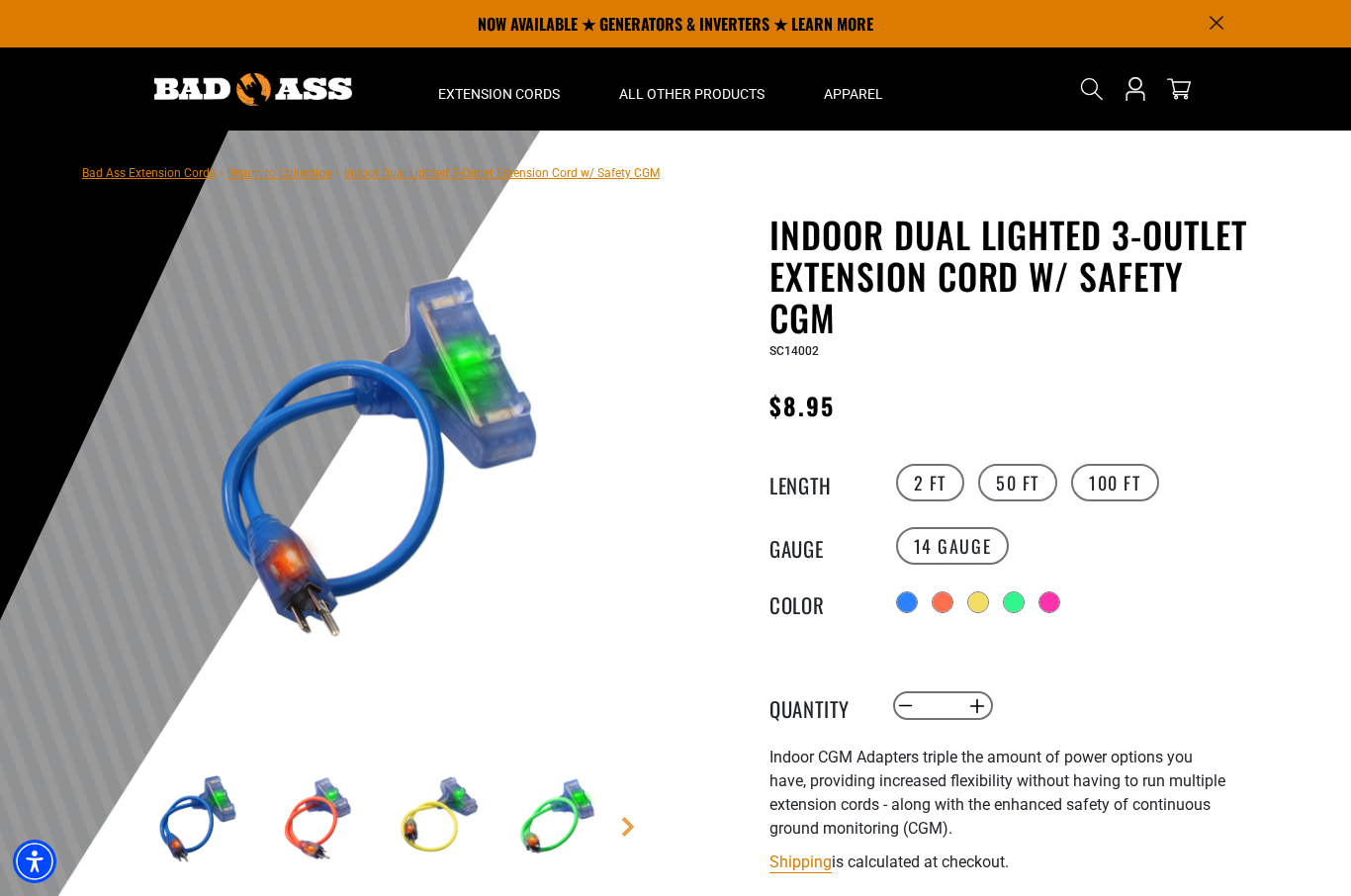
click at [1121, 498] on label "100 FT" at bounding box center [1115, 483] width 88 height 38
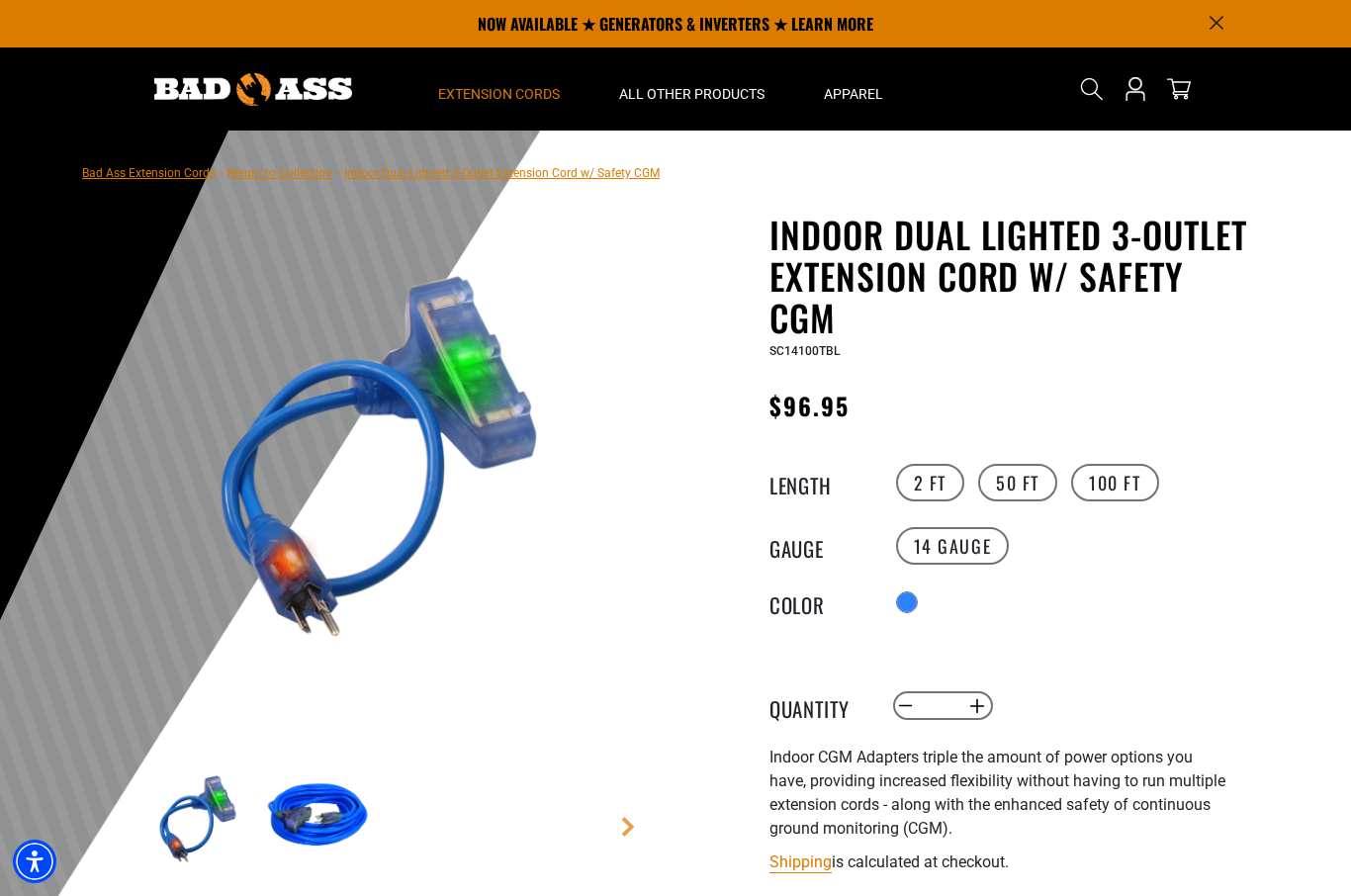
click at [503, 105] on summary "Extension Cords" at bounding box center [499, 89] width 181 height 83
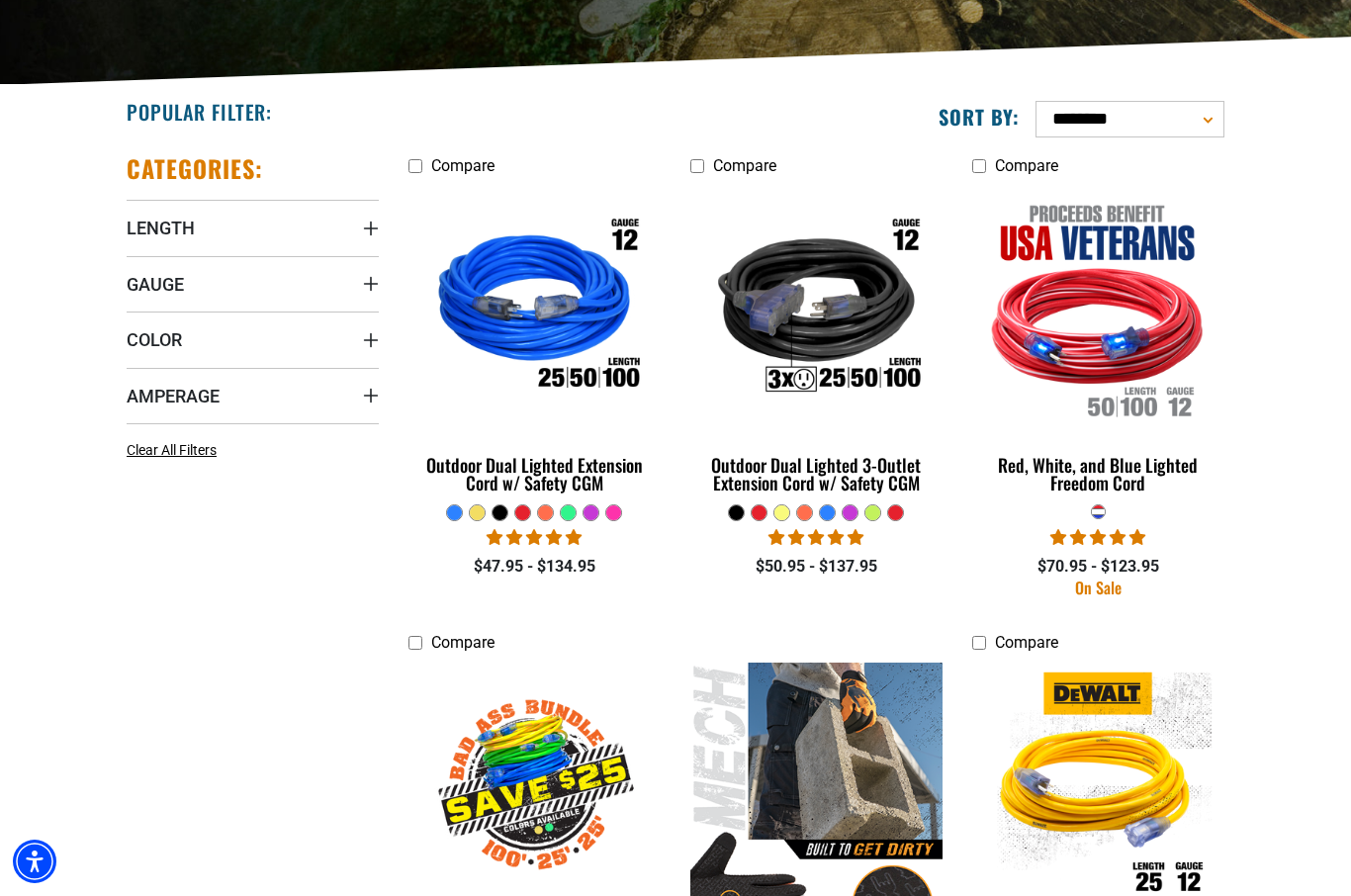
scroll to position [419, 0]
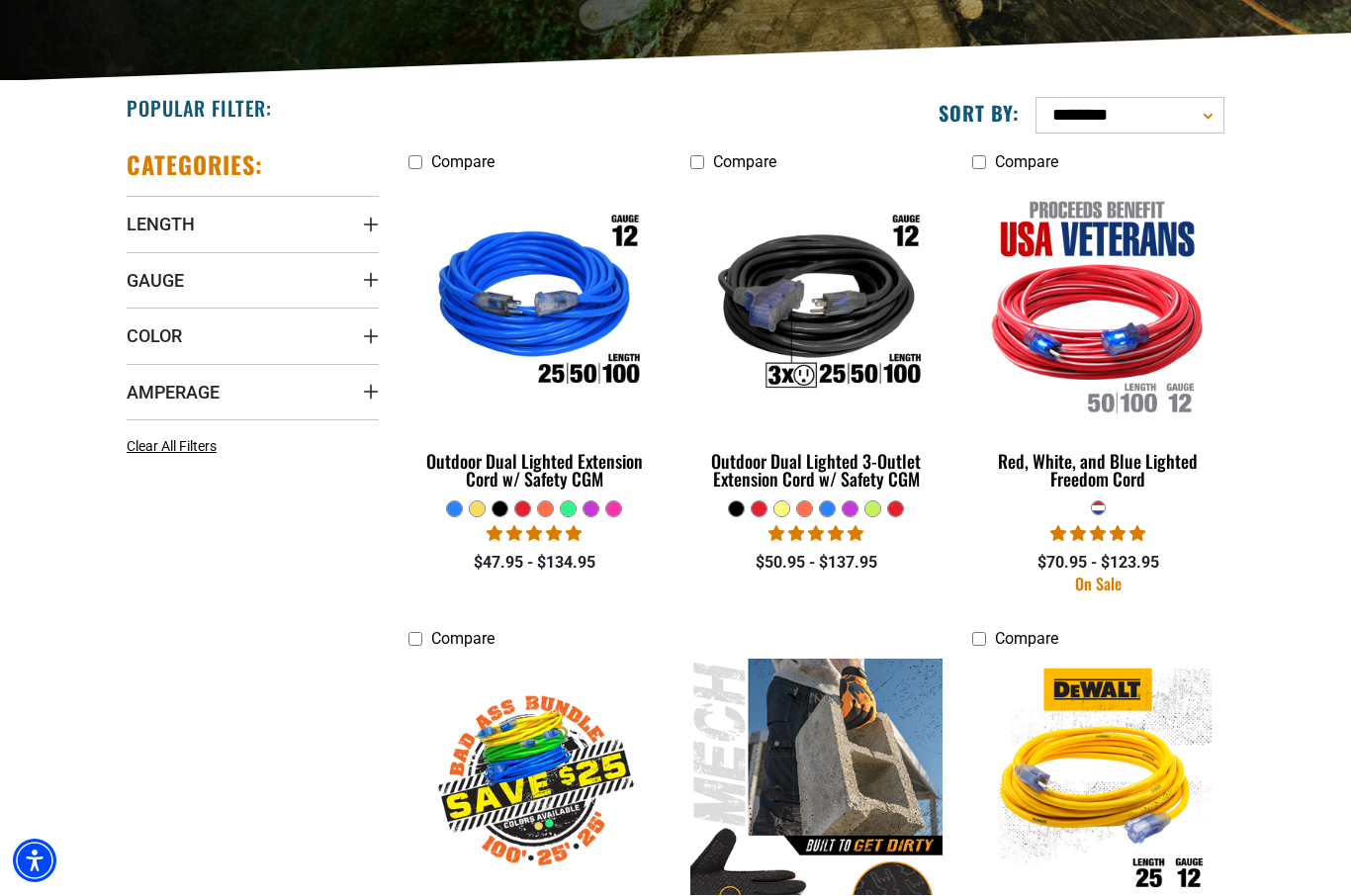
click at [175, 292] on summary "Gauge" at bounding box center [252, 281] width 252 height 56
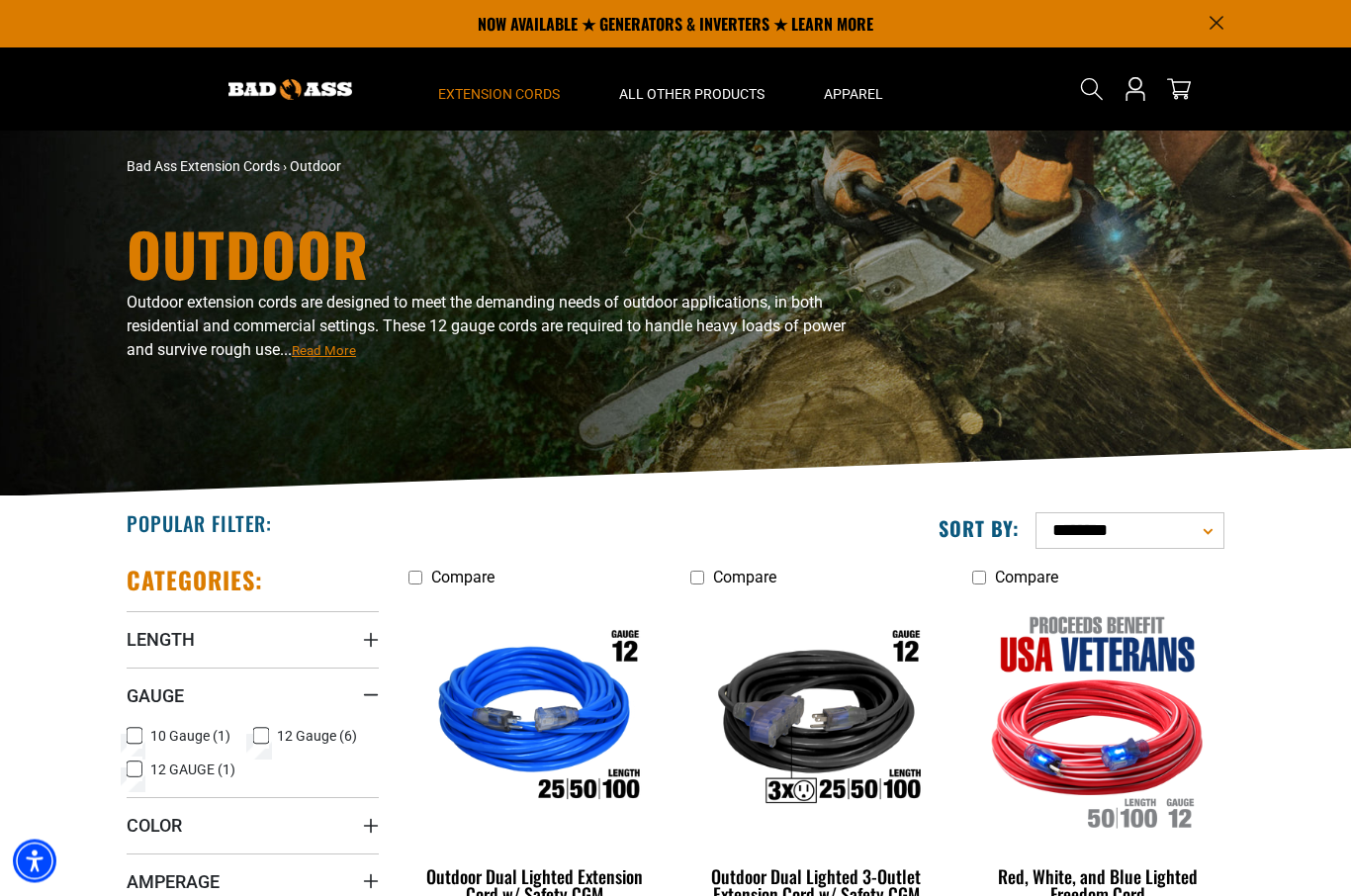
scroll to position [0, 0]
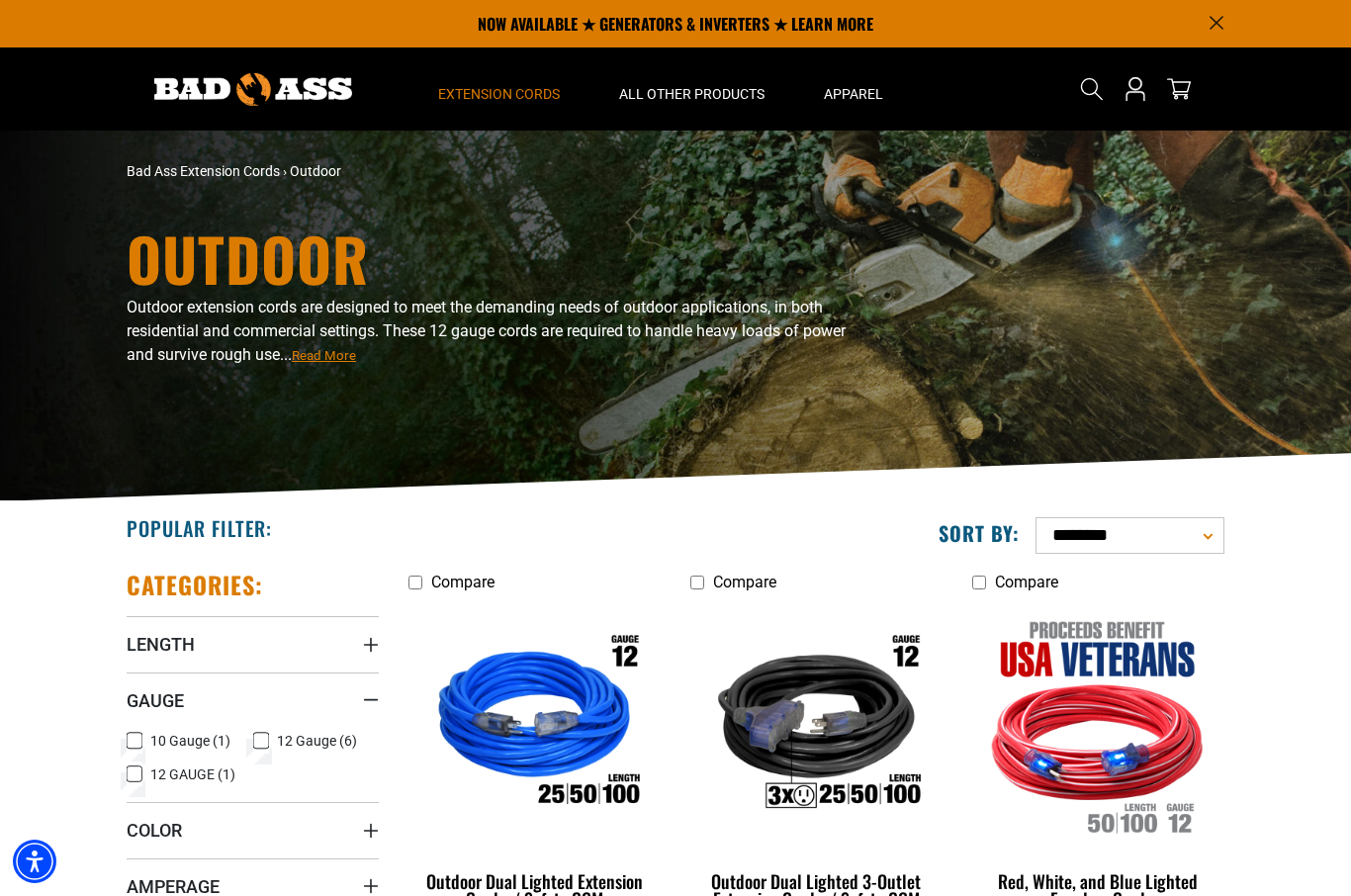
click at [505, 105] on summary "Extension Cords" at bounding box center [499, 89] width 181 height 83
click at [506, 106] on summary "Extension Cords" at bounding box center [499, 89] width 181 height 83
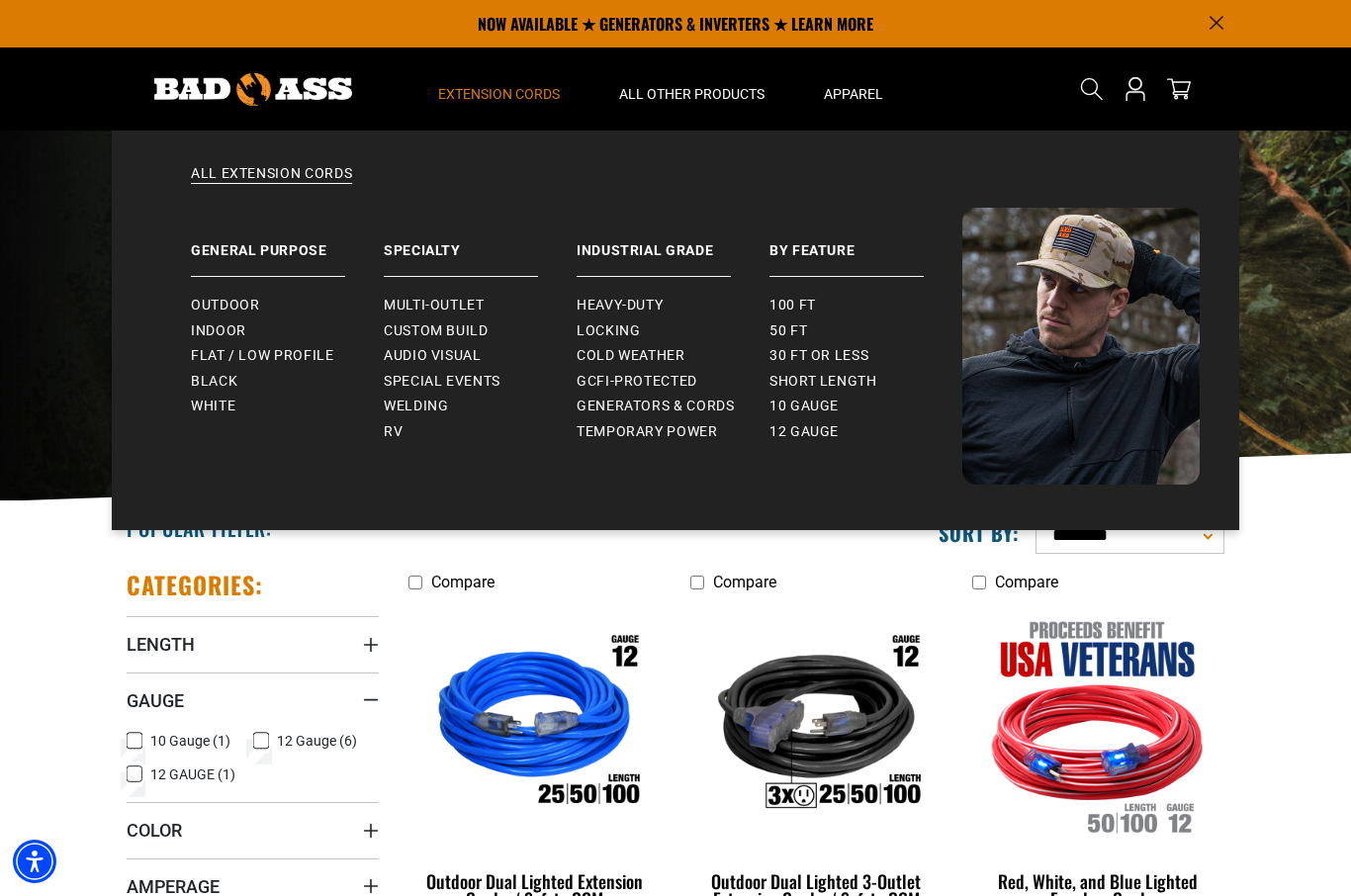
click at [230, 330] on span "Indoor" at bounding box center [219, 331] width 56 height 18
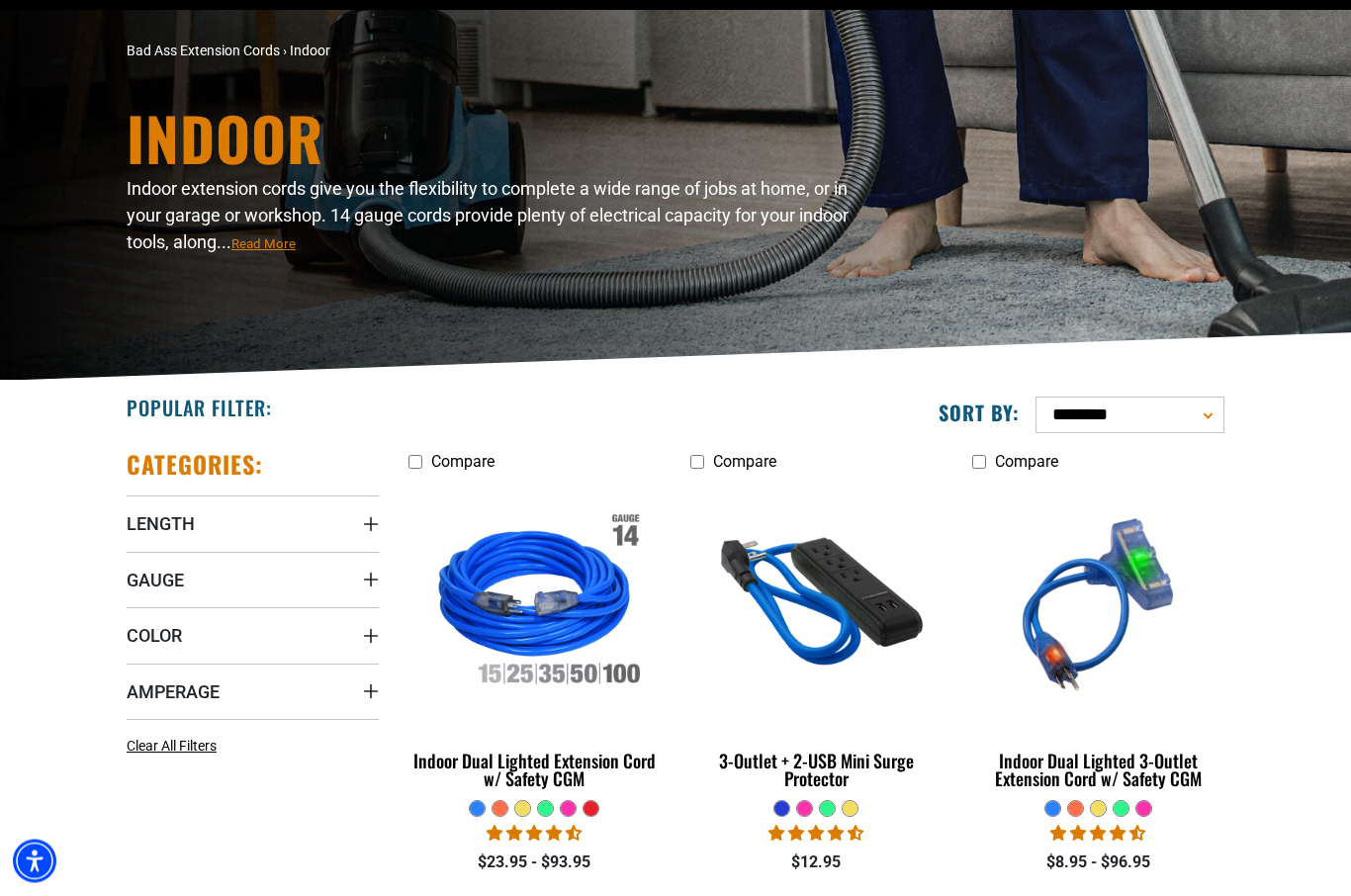
scroll to position [125, 0]
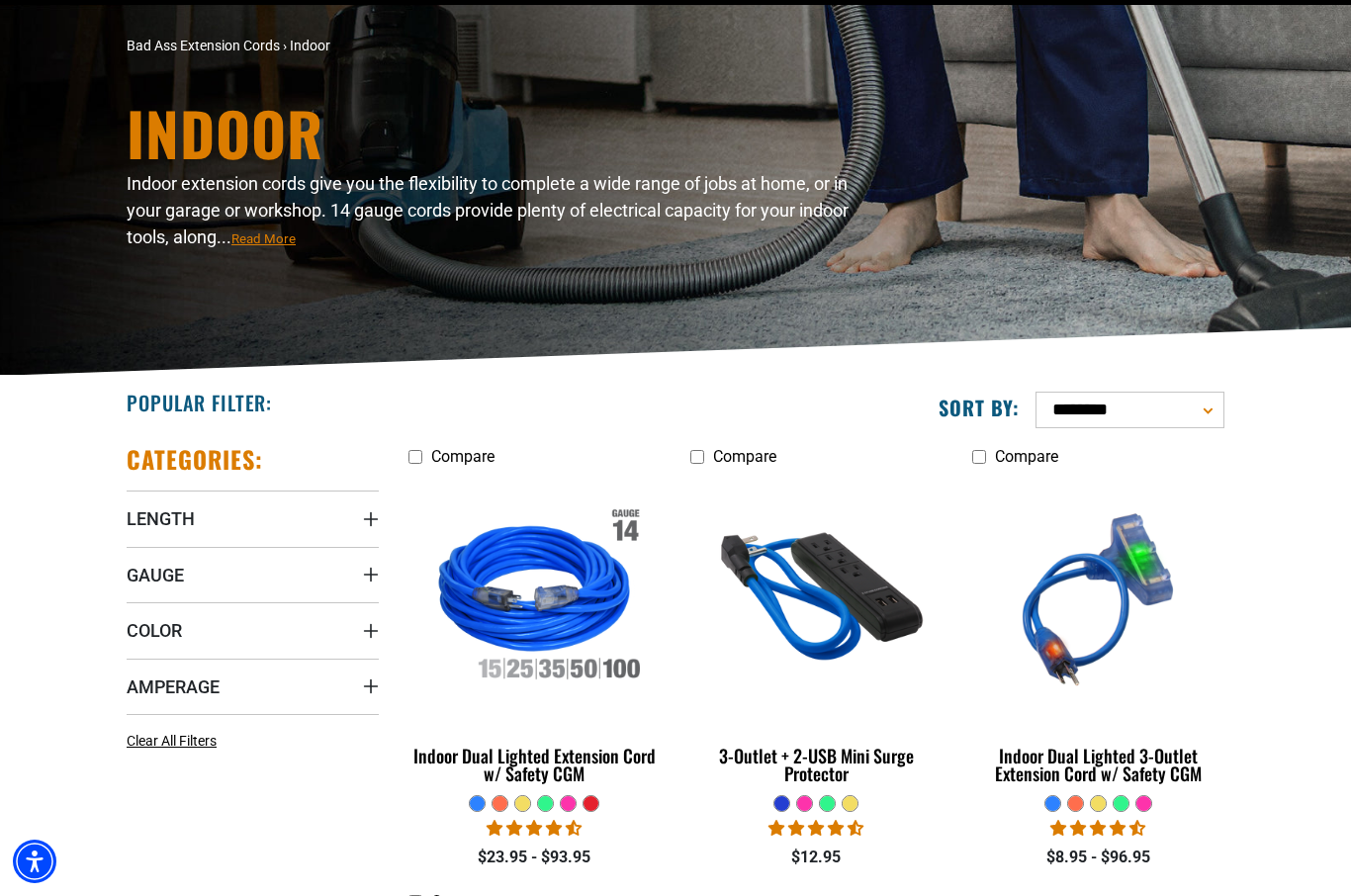
click at [226, 515] on summary "Length" at bounding box center [252, 519] width 252 height 56
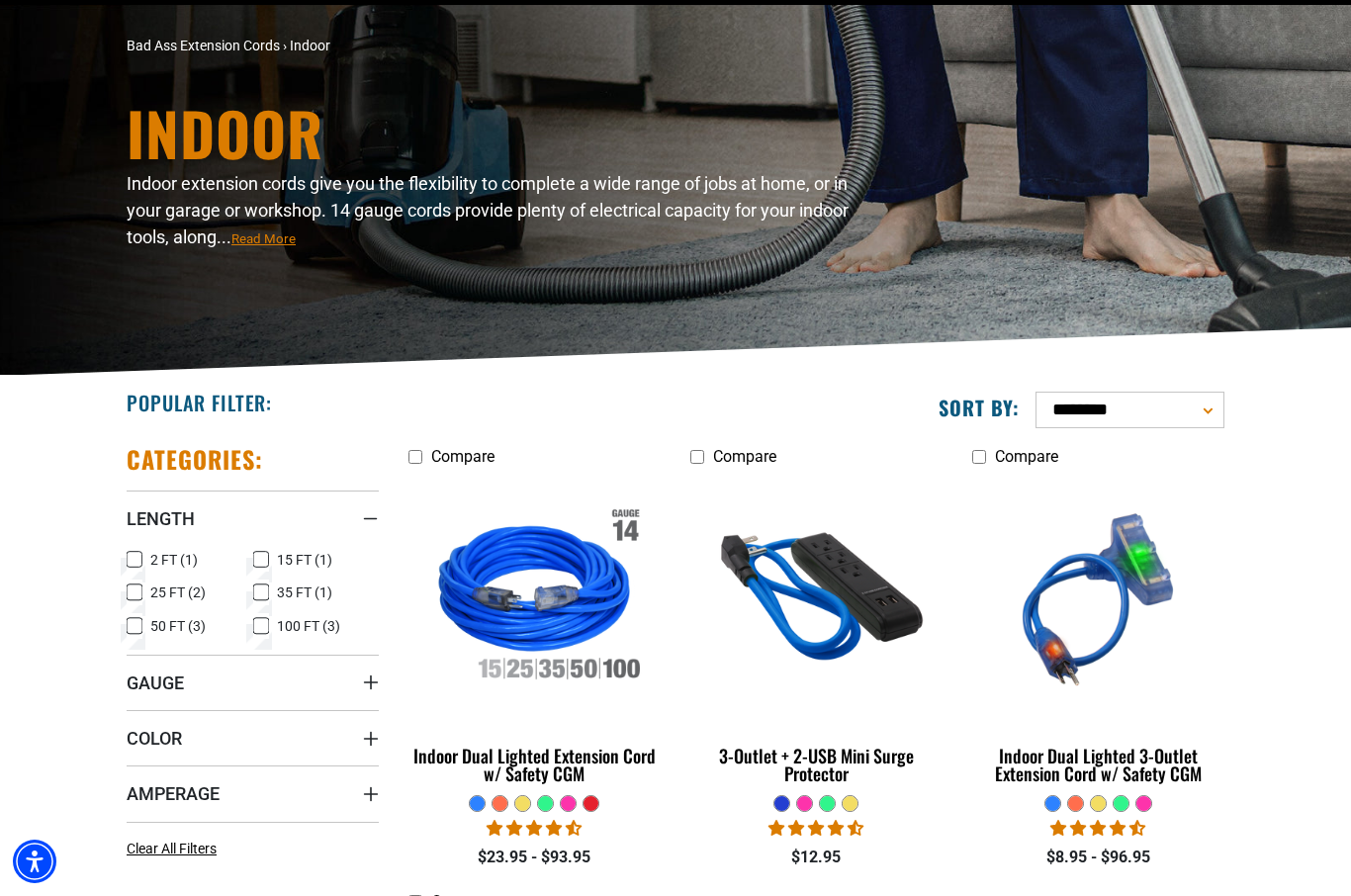
click at [299, 685] on summary "Gauge" at bounding box center [252, 682] width 252 height 56
click at [279, 725] on span "16 Gauge (1)" at bounding box center [317, 723] width 80 height 14
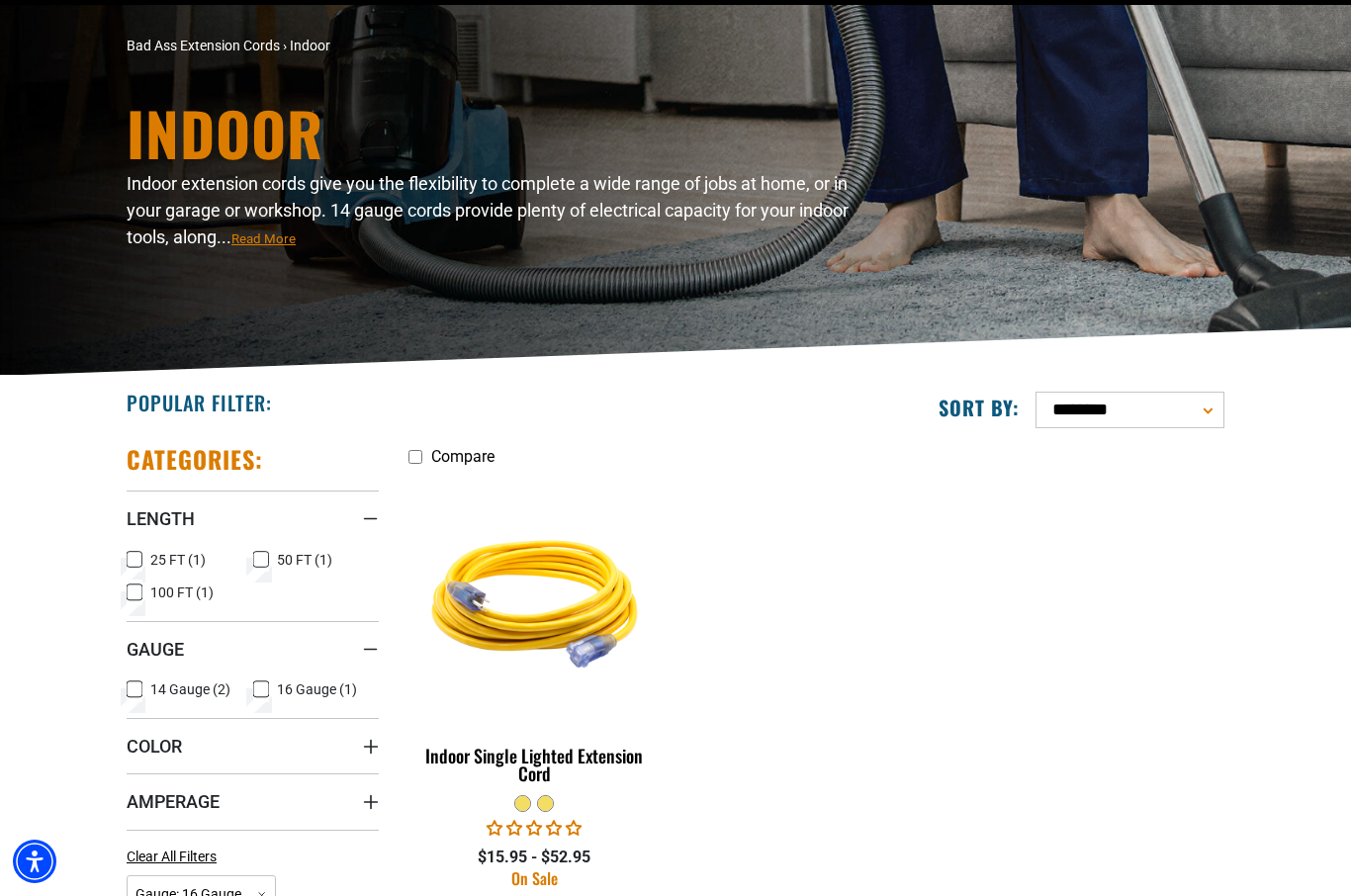
click at [136, 689] on icon at bounding box center [134, 689] width 16 height 26
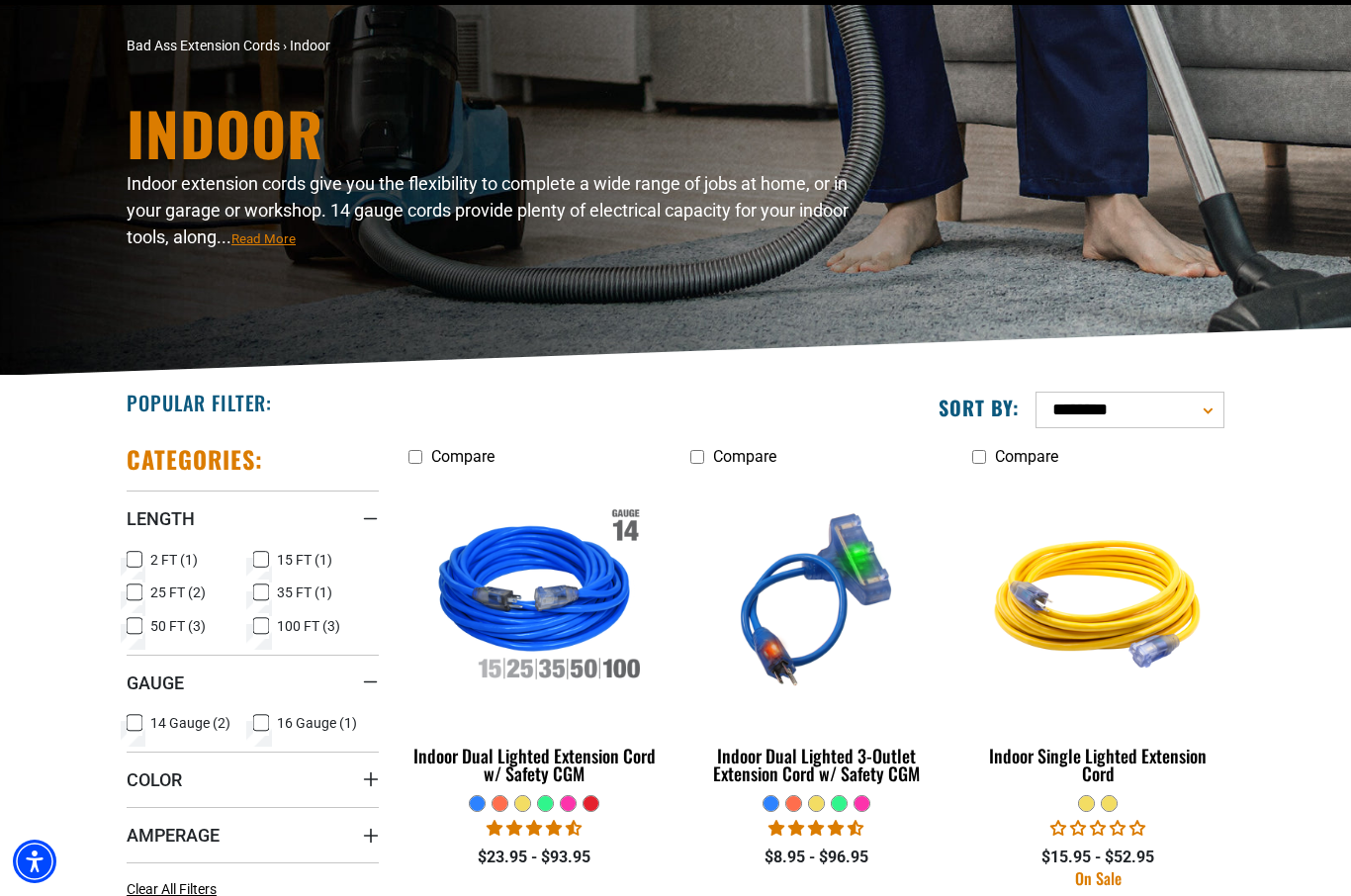
click at [853, 789] on link "Indoor Dual Lighted 3-Outlet Extension Cord w/ Safety CGM" at bounding box center [817, 635] width 252 height 319
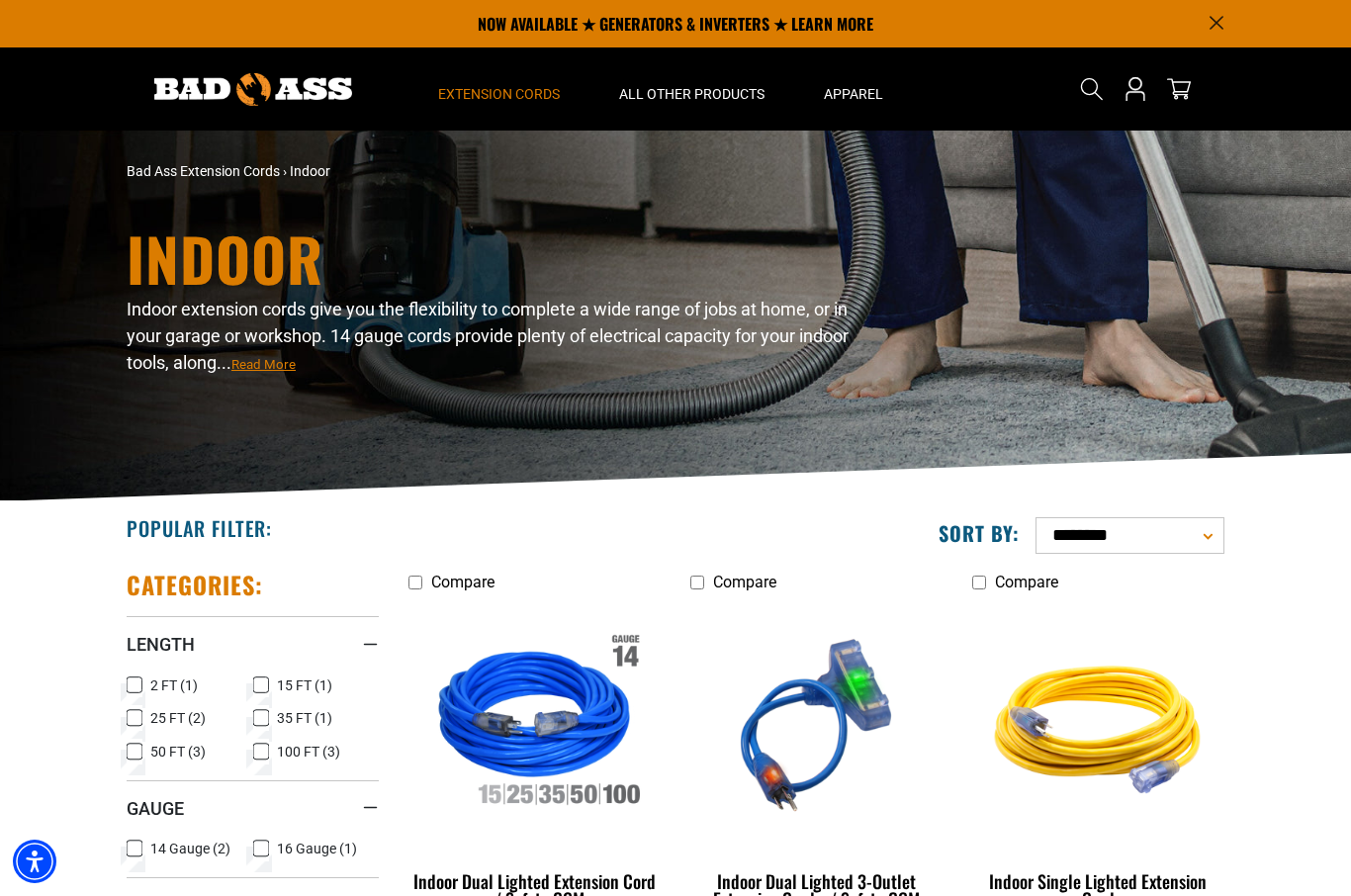
click at [525, 106] on summary "Extension Cords" at bounding box center [499, 89] width 181 height 83
click at [525, 94] on span "Extension Cords" at bounding box center [499, 94] width 121 height 18
click at [498, 97] on span "Extension Cords" at bounding box center [499, 94] width 121 height 18
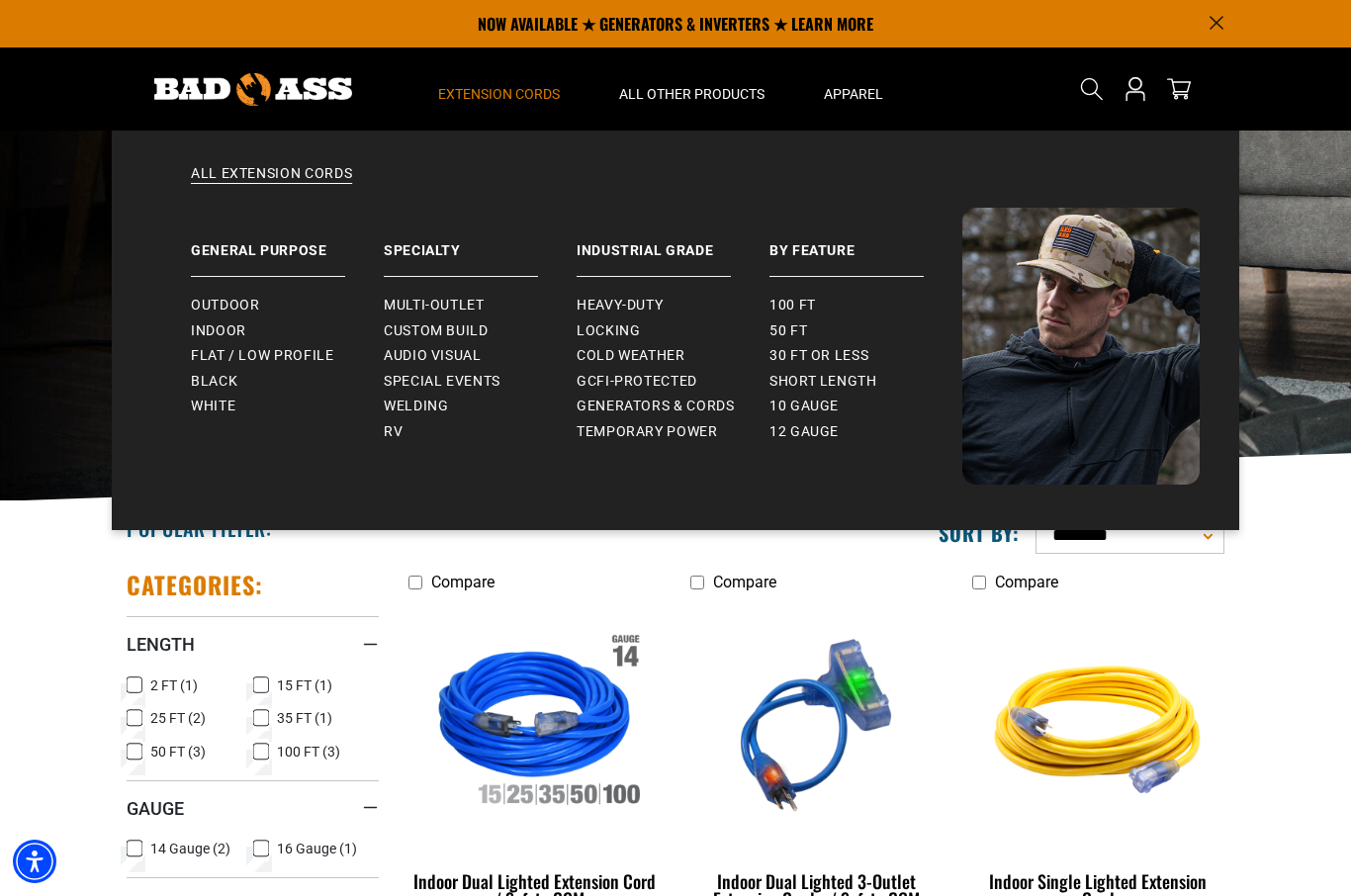
click at [240, 304] on span "Outdoor" at bounding box center [225, 306] width 69 height 18
click at [229, 326] on span "Indoor" at bounding box center [219, 331] width 56 height 18
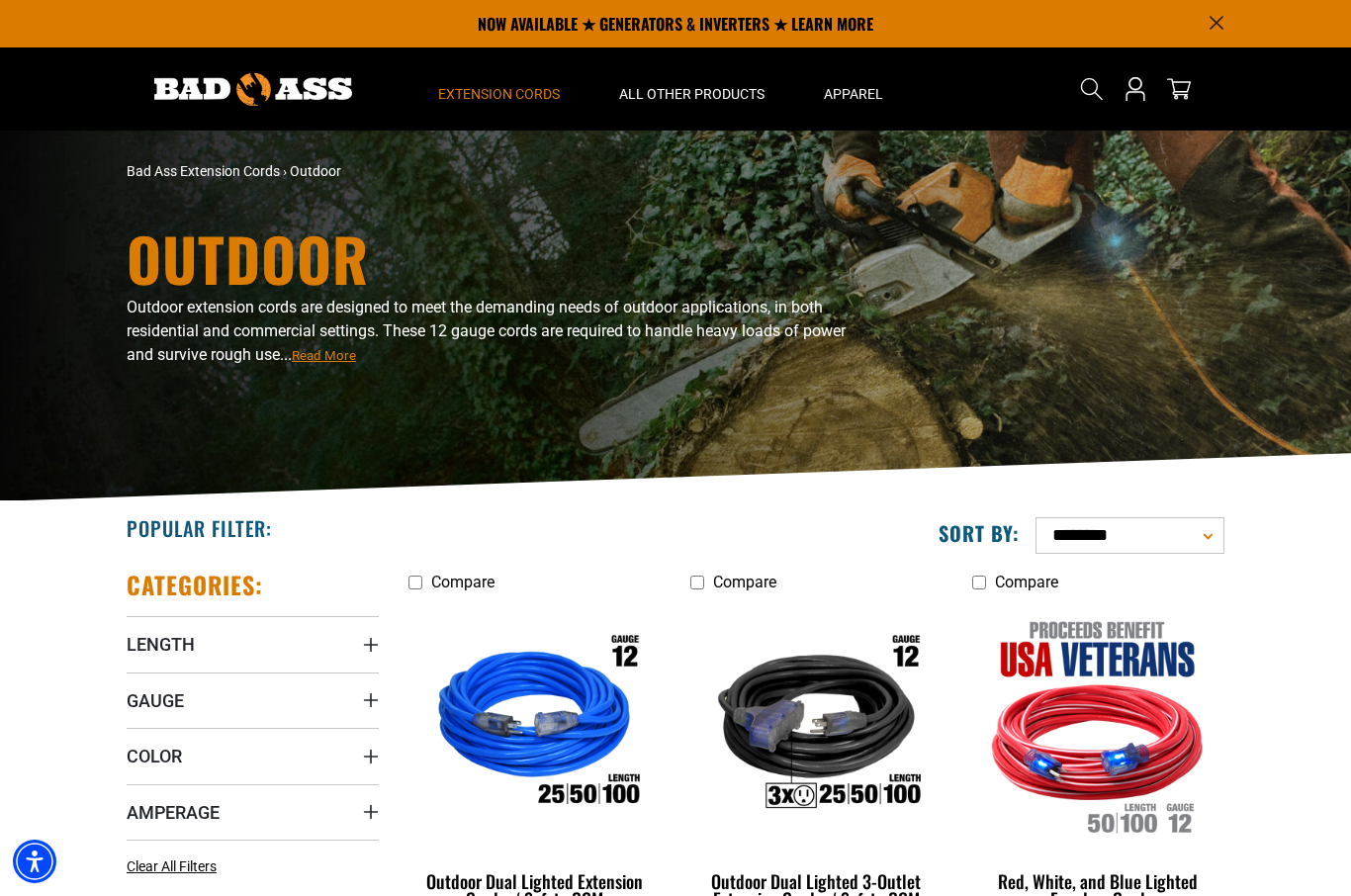
click at [490, 94] on span "Extension Cords" at bounding box center [499, 94] width 121 height 18
click at [525, 104] on summary "Extension Cords" at bounding box center [499, 89] width 181 height 83
click at [488, 100] on span "Extension Cords" at bounding box center [499, 94] width 121 height 18
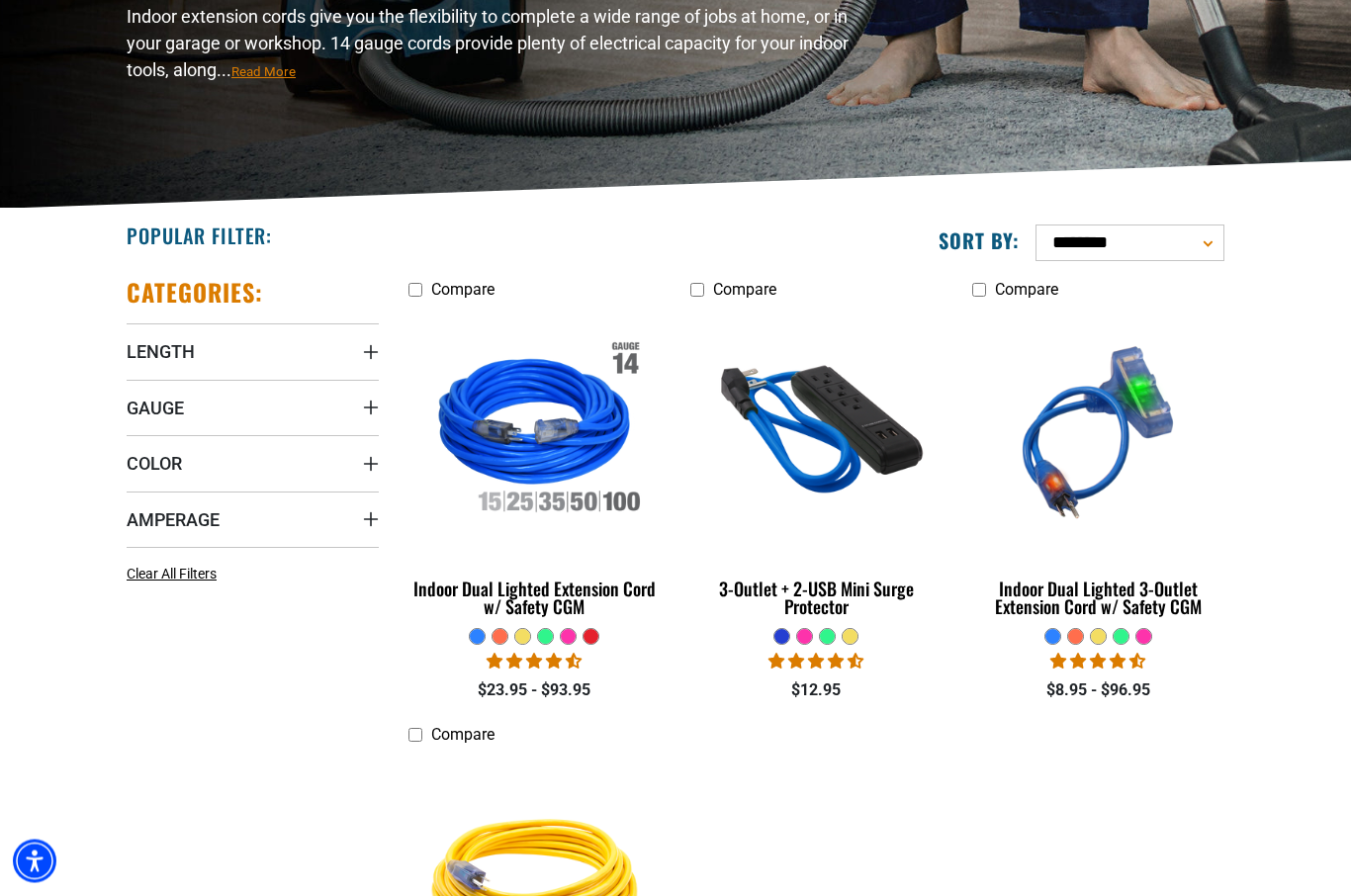
scroll to position [293, 0]
click at [559, 620] on link "Indoor Dual Lighted Extension Cord w/ Safety CGM" at bounding box center [534, 468] width 252 height 319
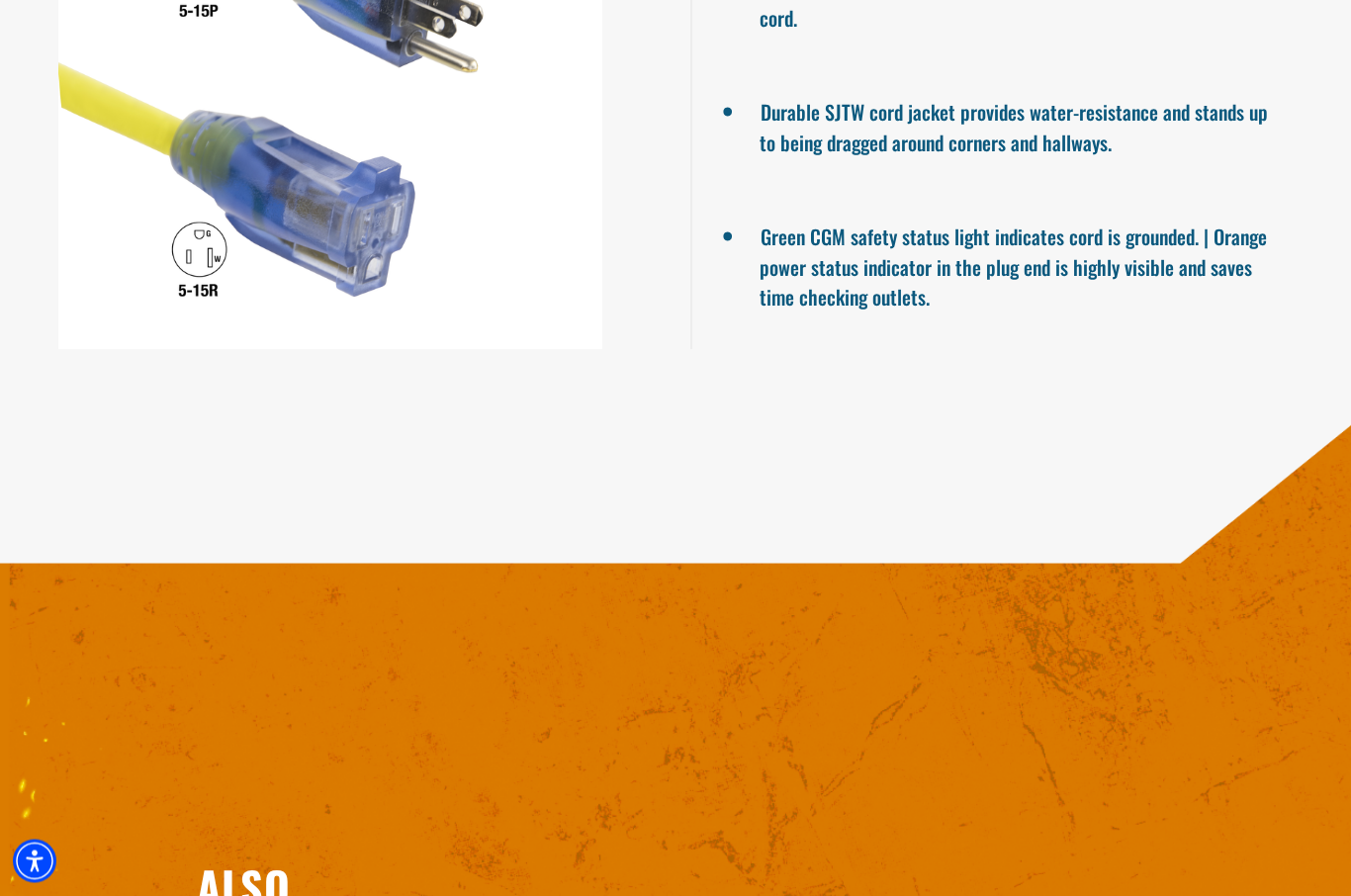
scroll to position [1824, 0]
